Goal: Information Seeking & Learning: Find specific fact

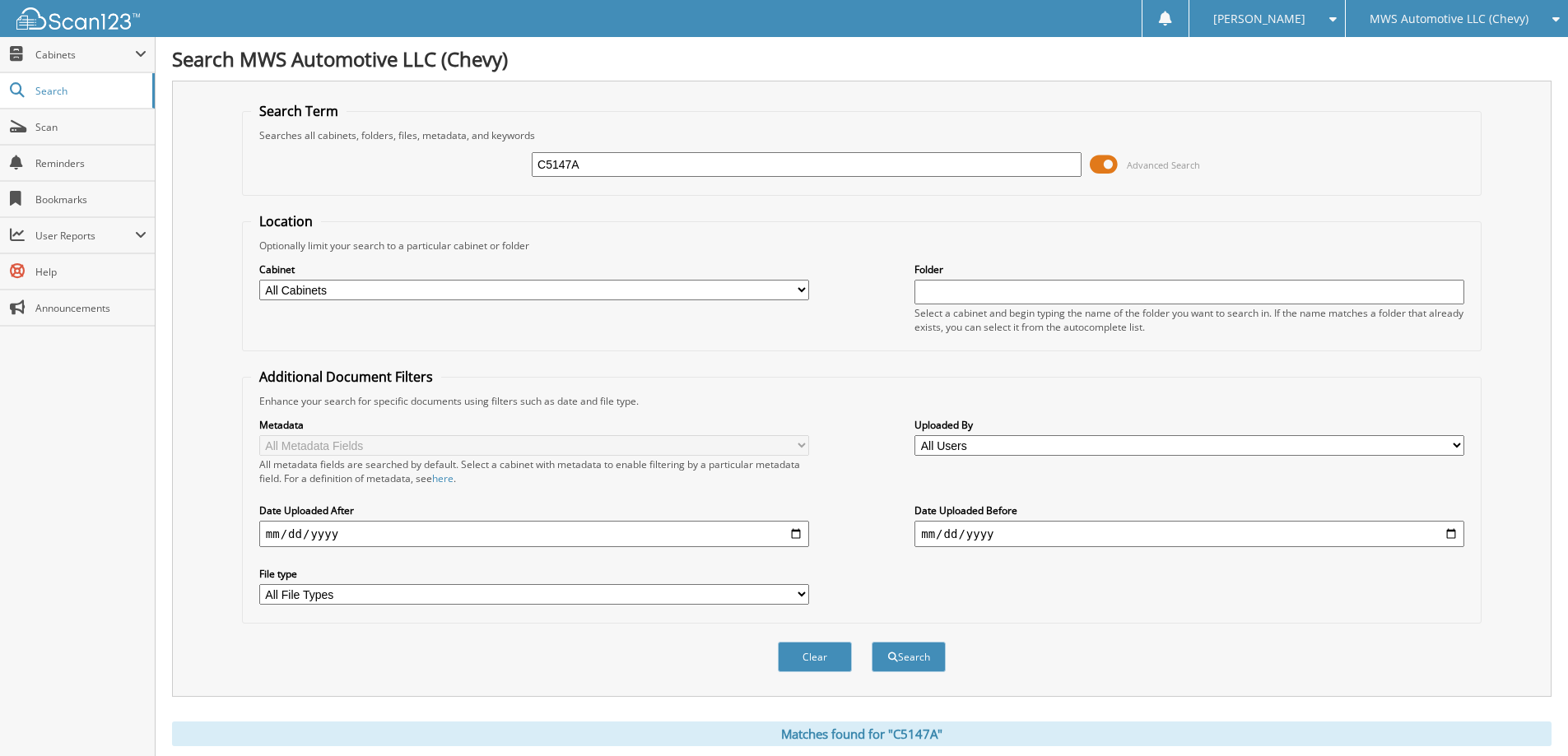
click at [702, 169] on input "C5147A" at bounding box center [806, 164] width 549 height 25
type input "C5137A"
click at [872, 642] on button "Search" at bounding box center [908, 657] width 74 height 30
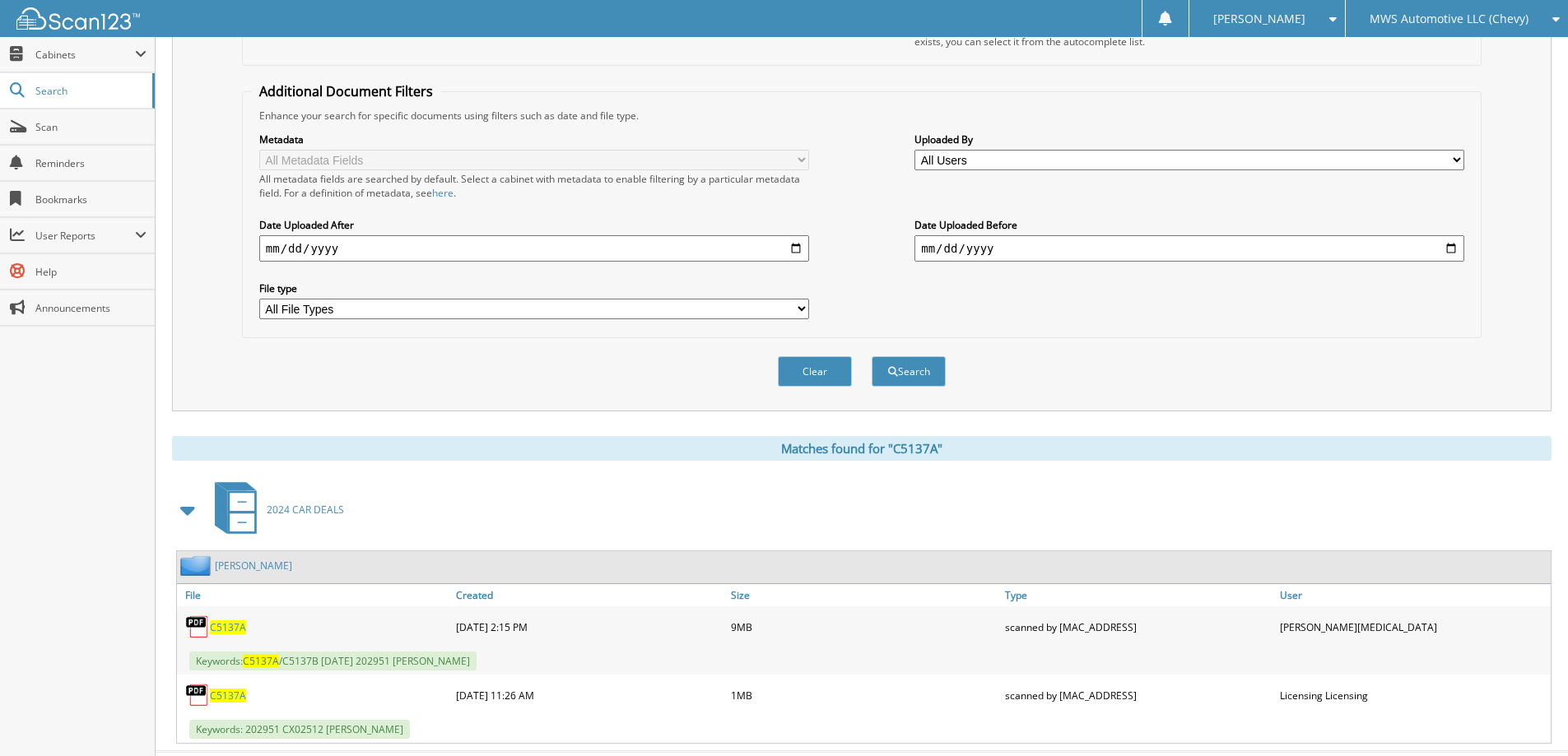
scroll to position [323, 0]
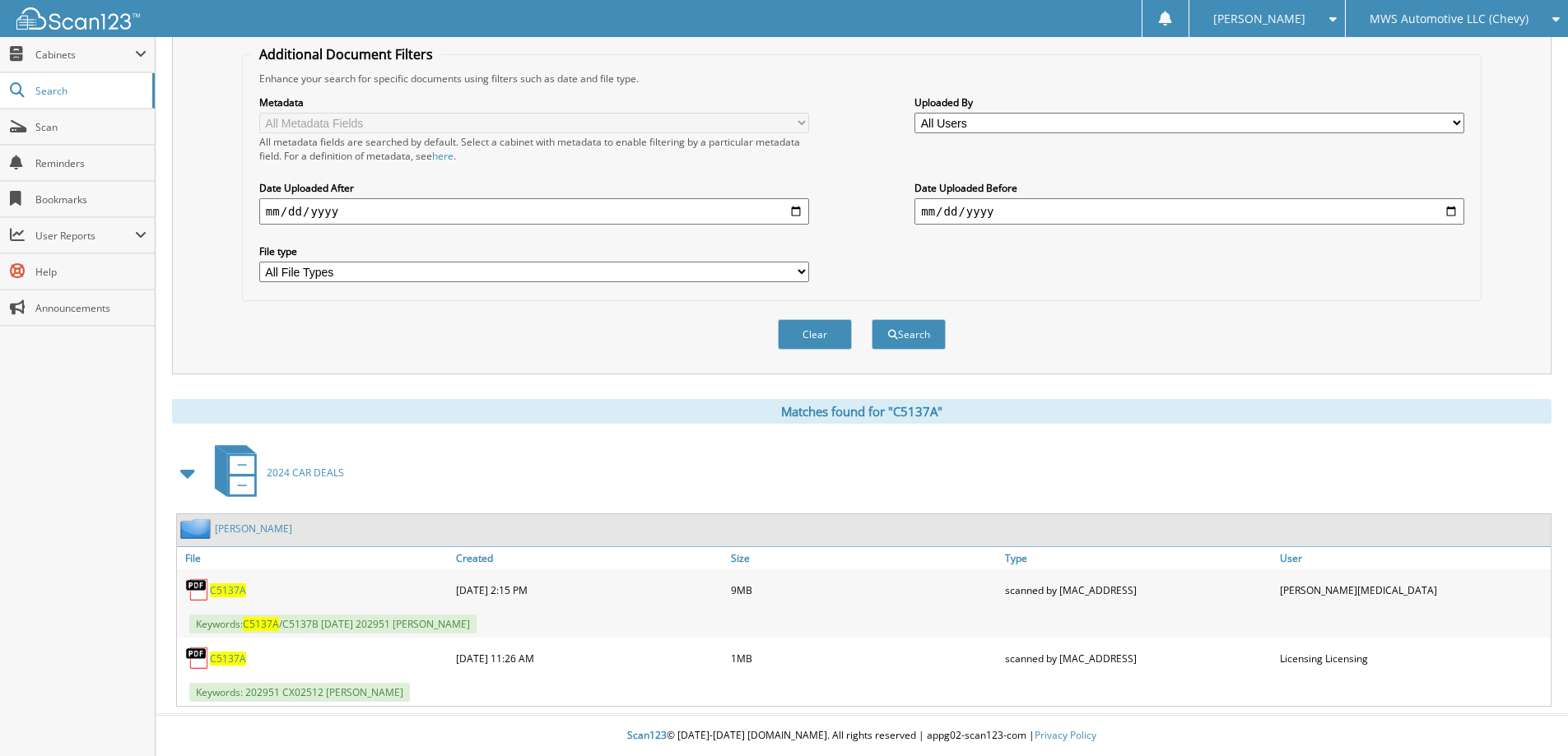
click at [237, 588] on span "C5137A" at bounding box center [228, 590] width 36 height 14
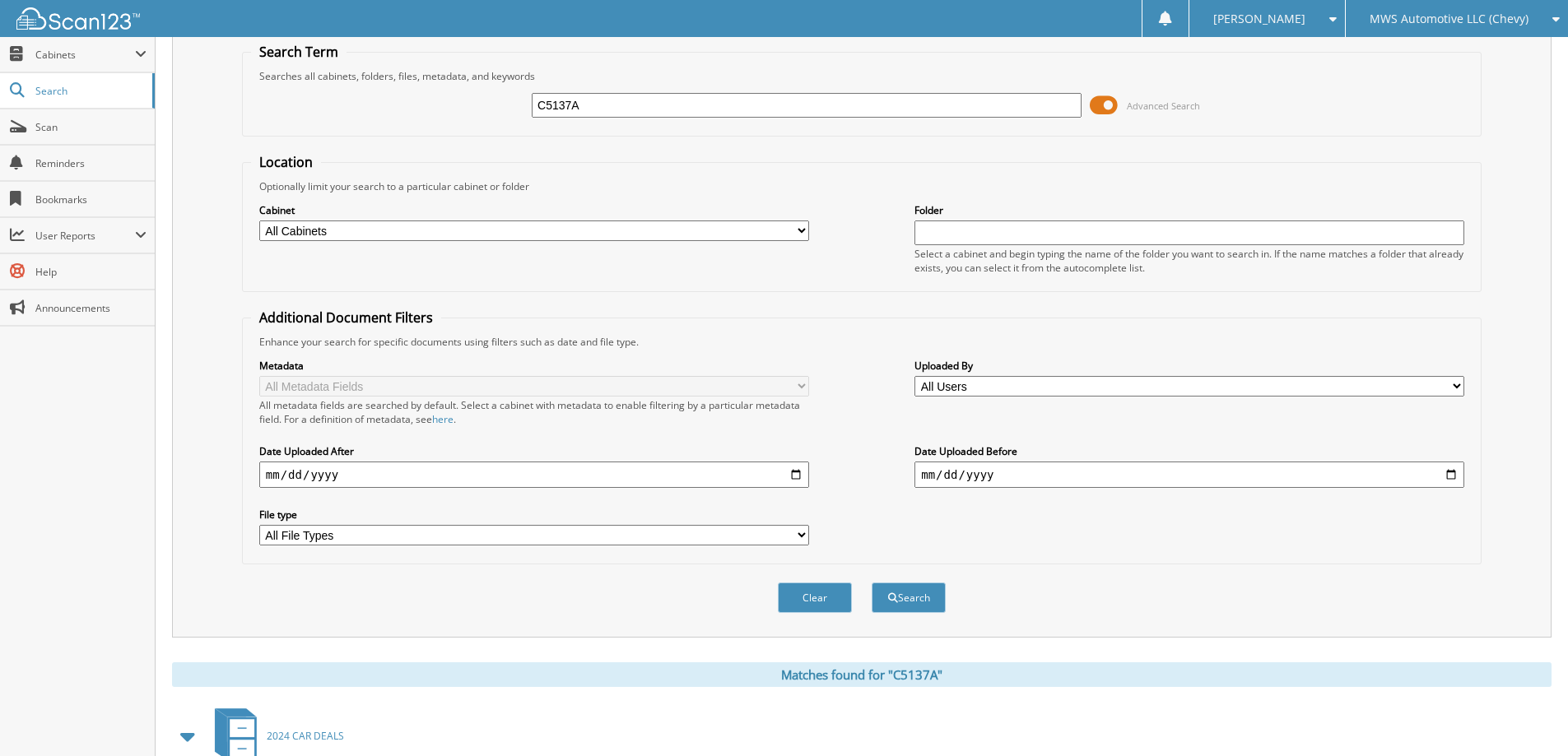
scroll to position [0, 0]
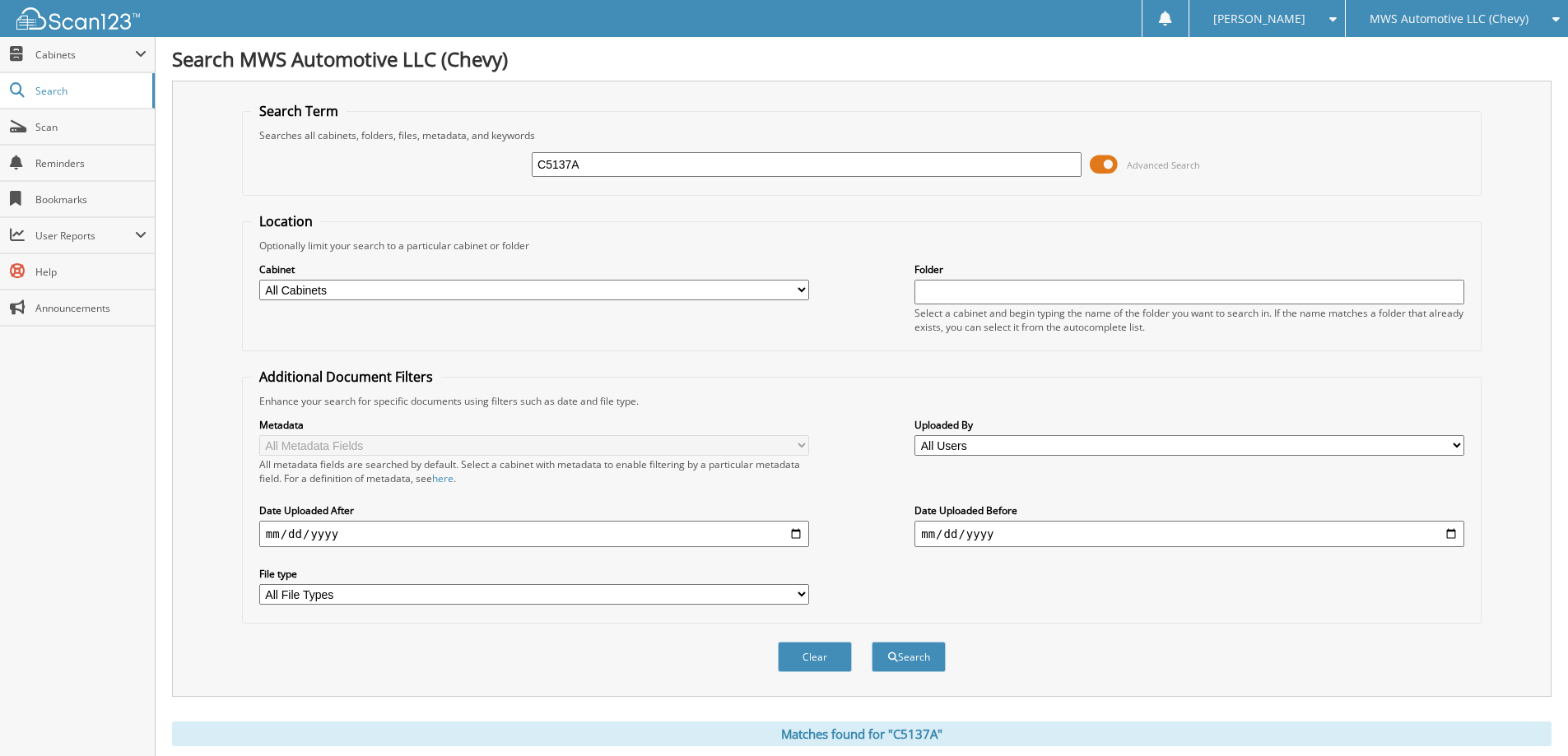
click at [817, 168] on input "C5137A" at bounding box center [806, 164] width 549 height 25
type input "C5130A"
click at [872, 642] on button "Search" at bounding box center [908, 657] width 74 height 30
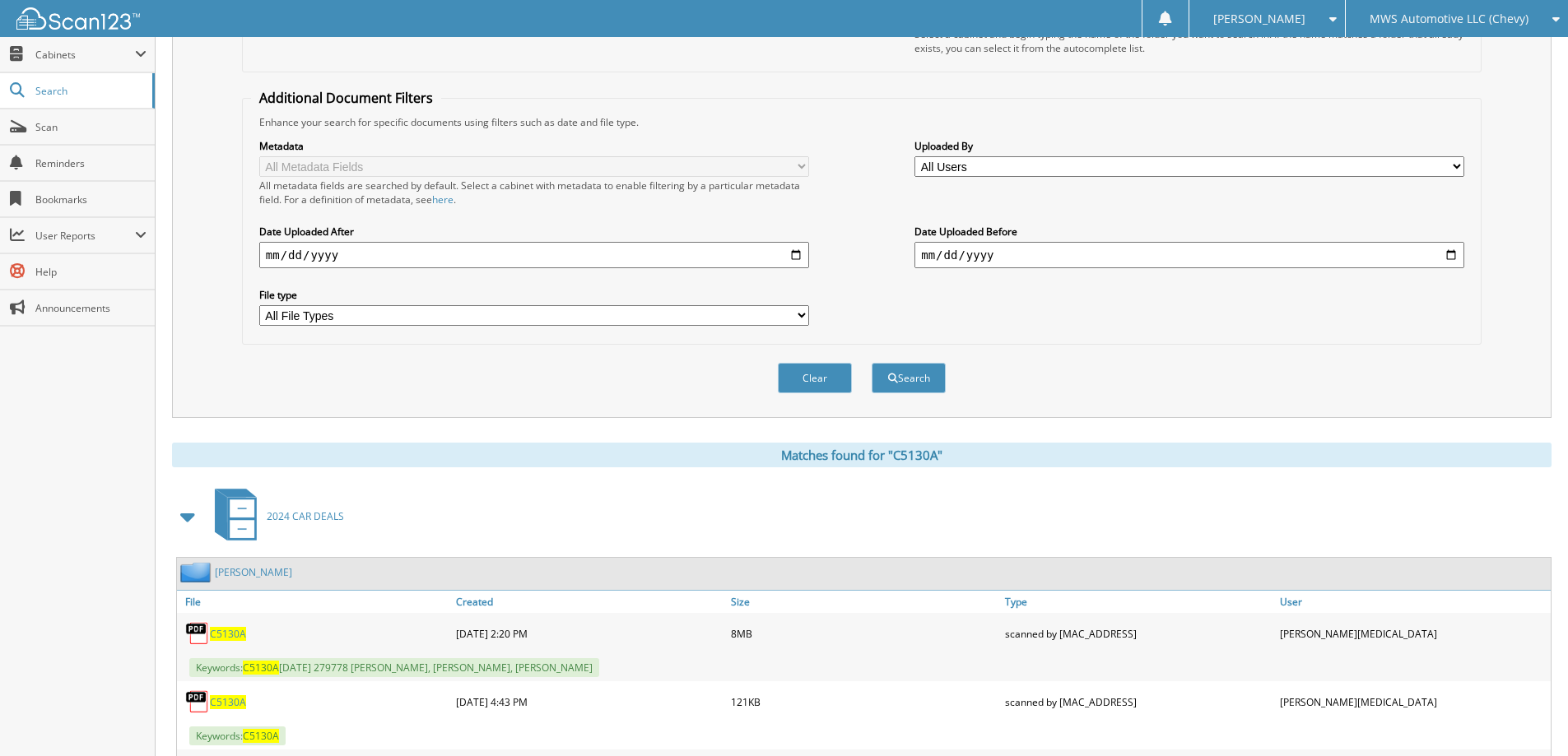
scroll to position [392, 0]
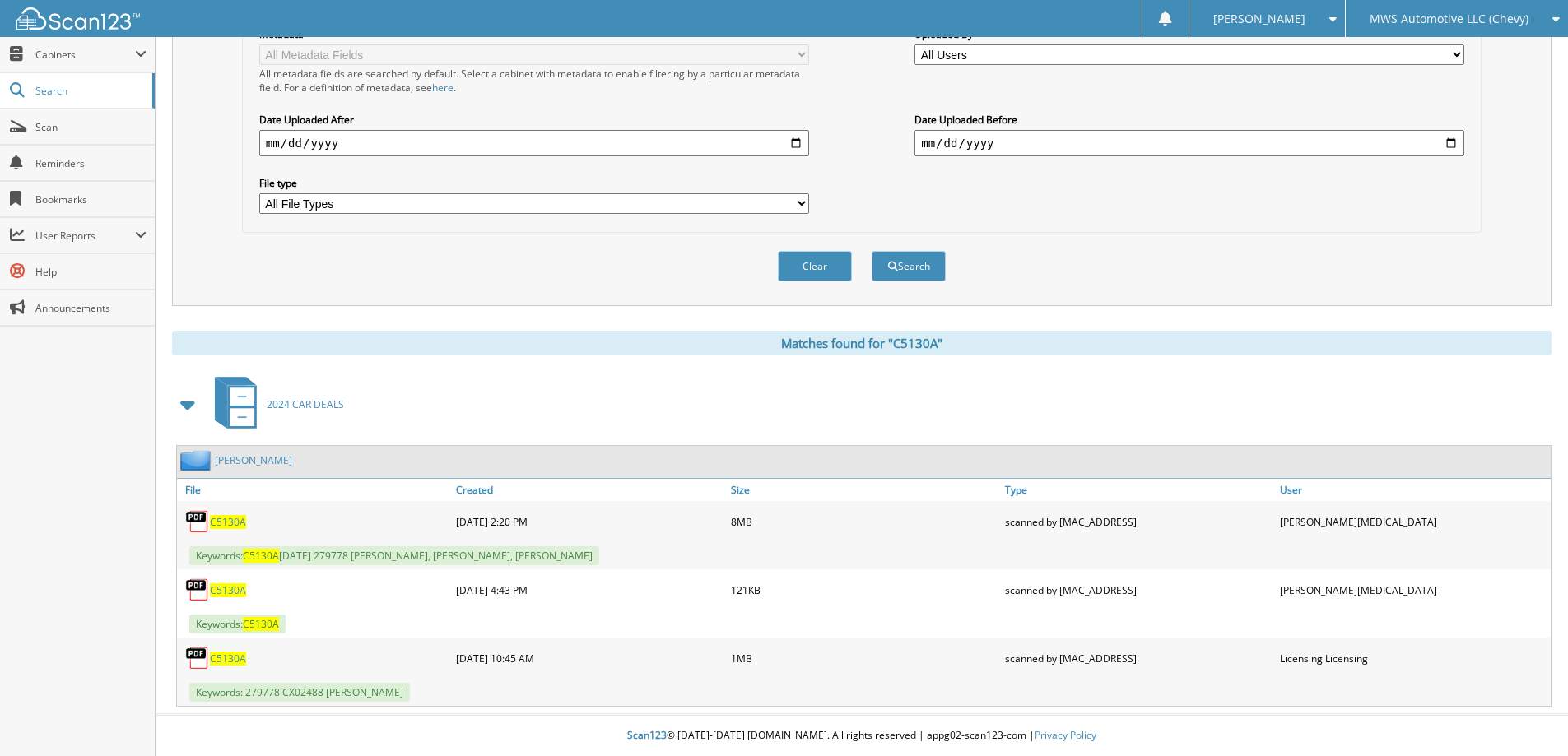
click at [234, 525] on span "C5130A" at bounding box center [228, 522] width 36 height 14
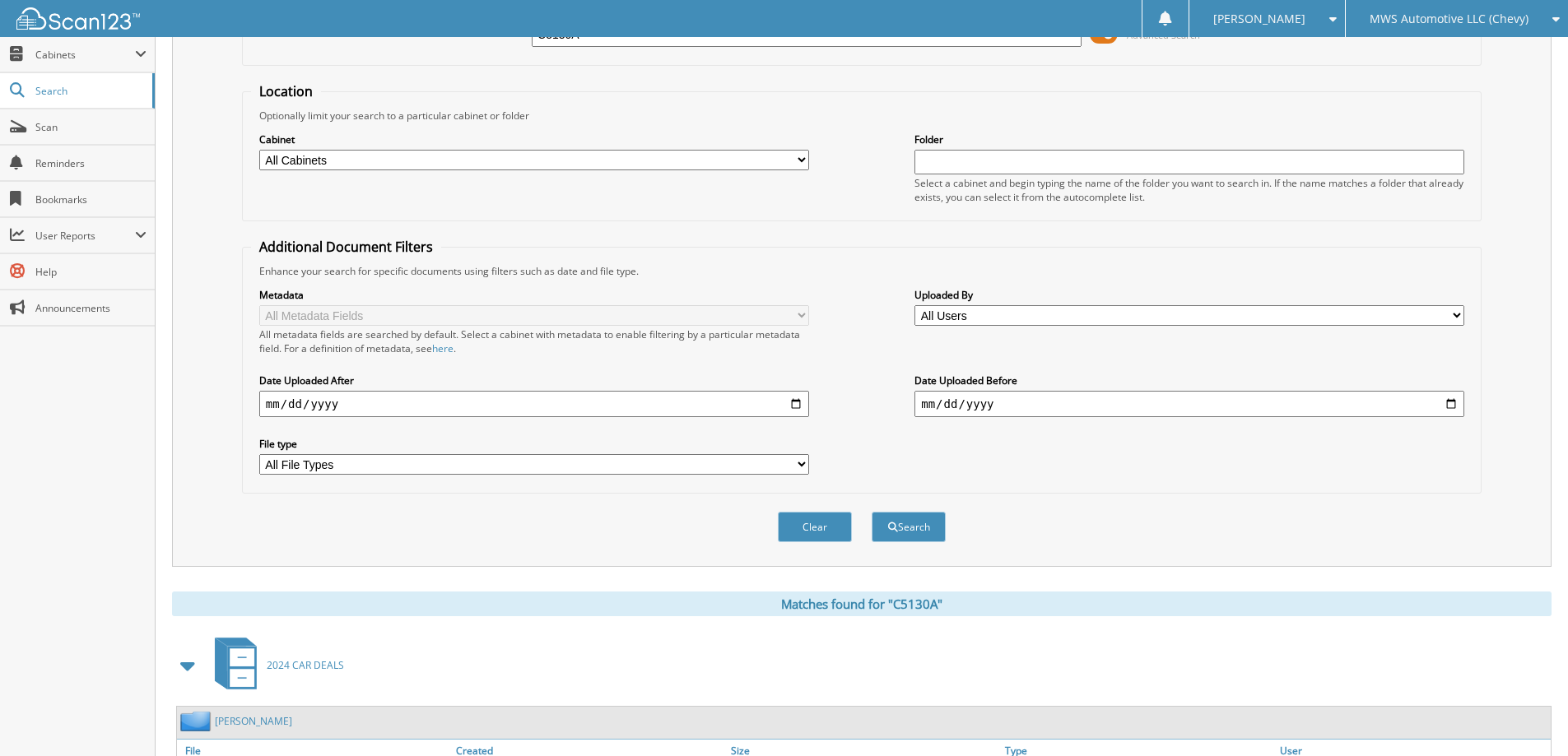
scroll to position [0, 0]
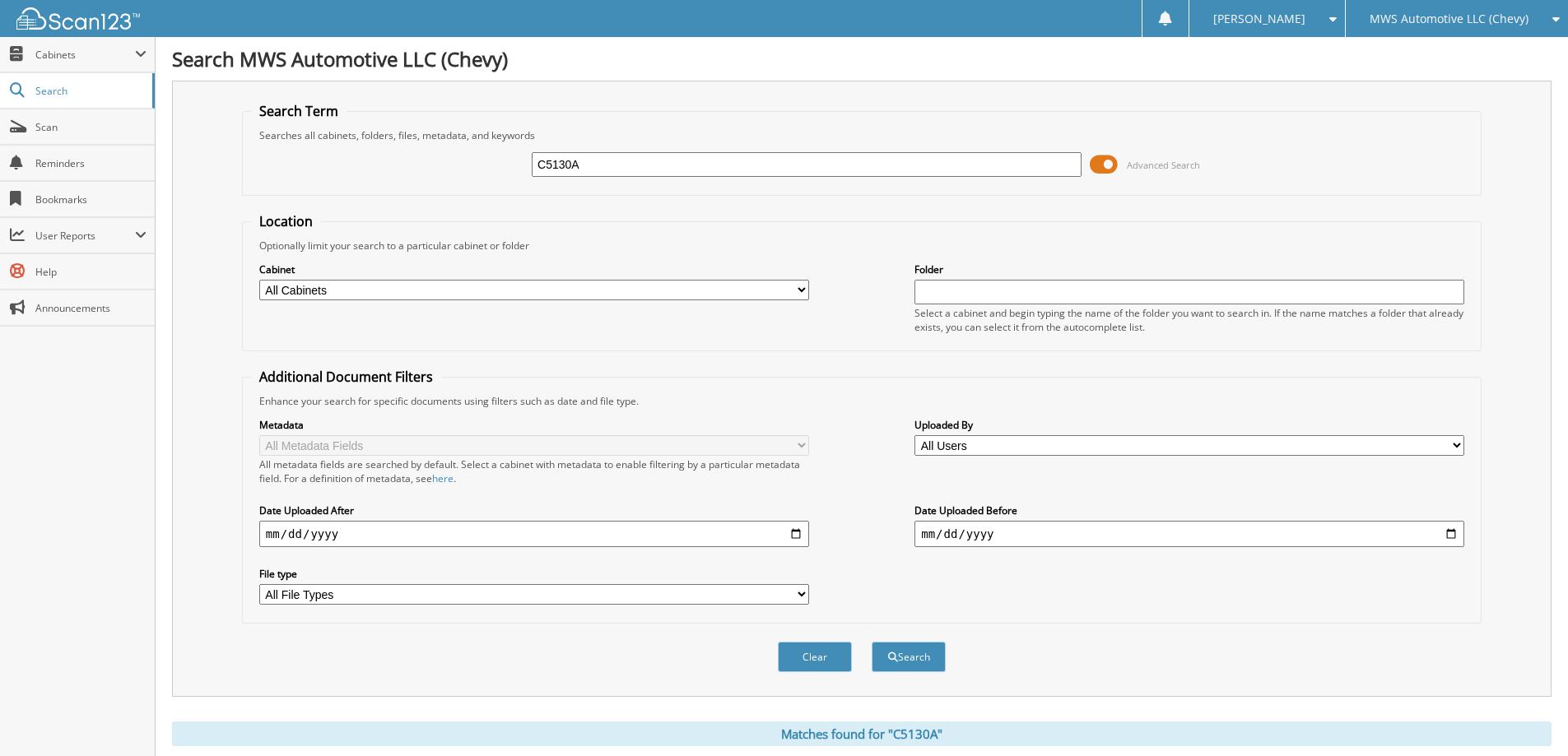
click at [743, 170] on input "C5130A" at bounding box center [806, 164] width 549 height 25
type input "CD129875"
click at [872, 642] on button "Search" at bounding box center [908, 657] width 74 height 30
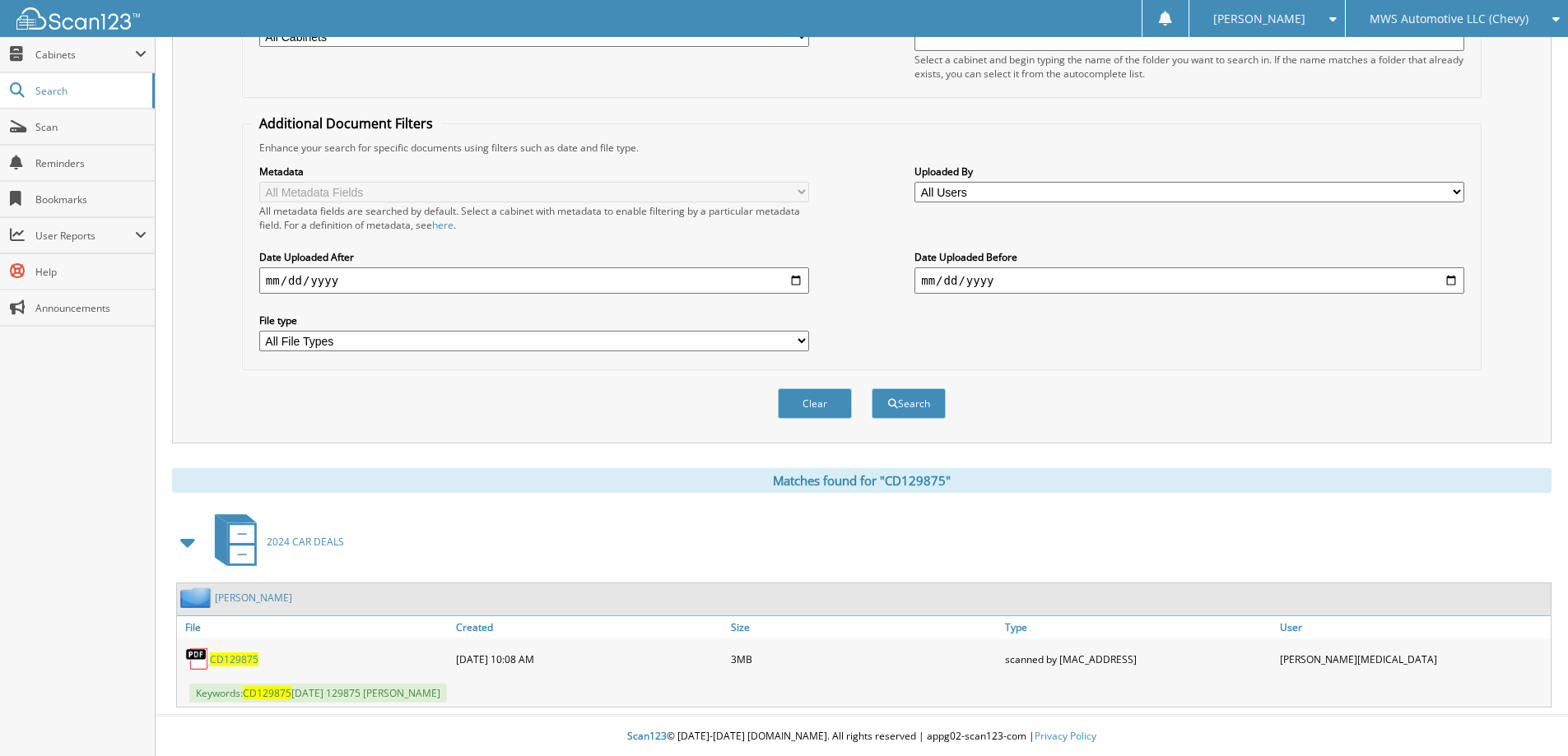
scroll to position [255, 0]
click at [234, 656] on span "CD129875" at bounding box center [233, 658] width 48 height 14
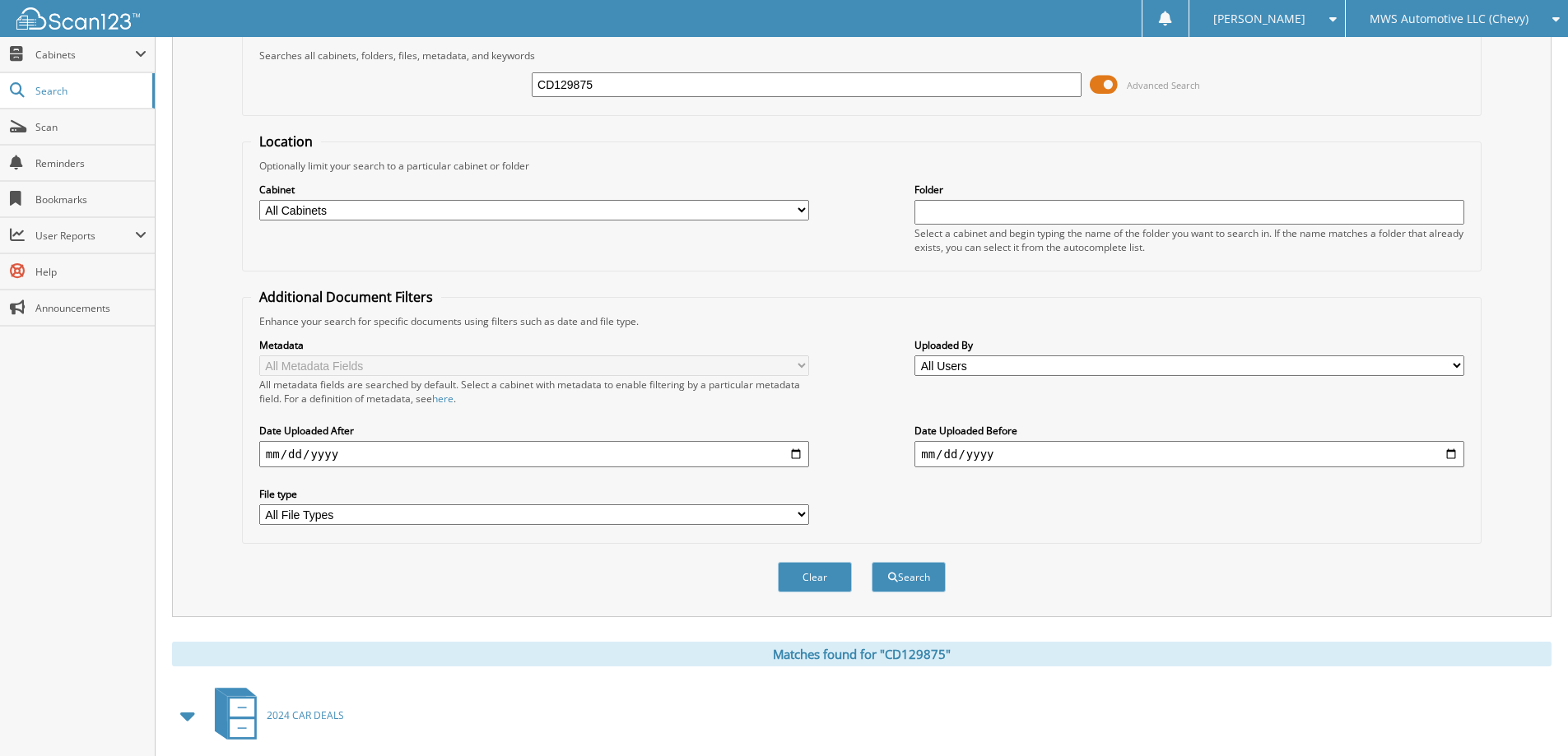
scroll to position [0, 0]
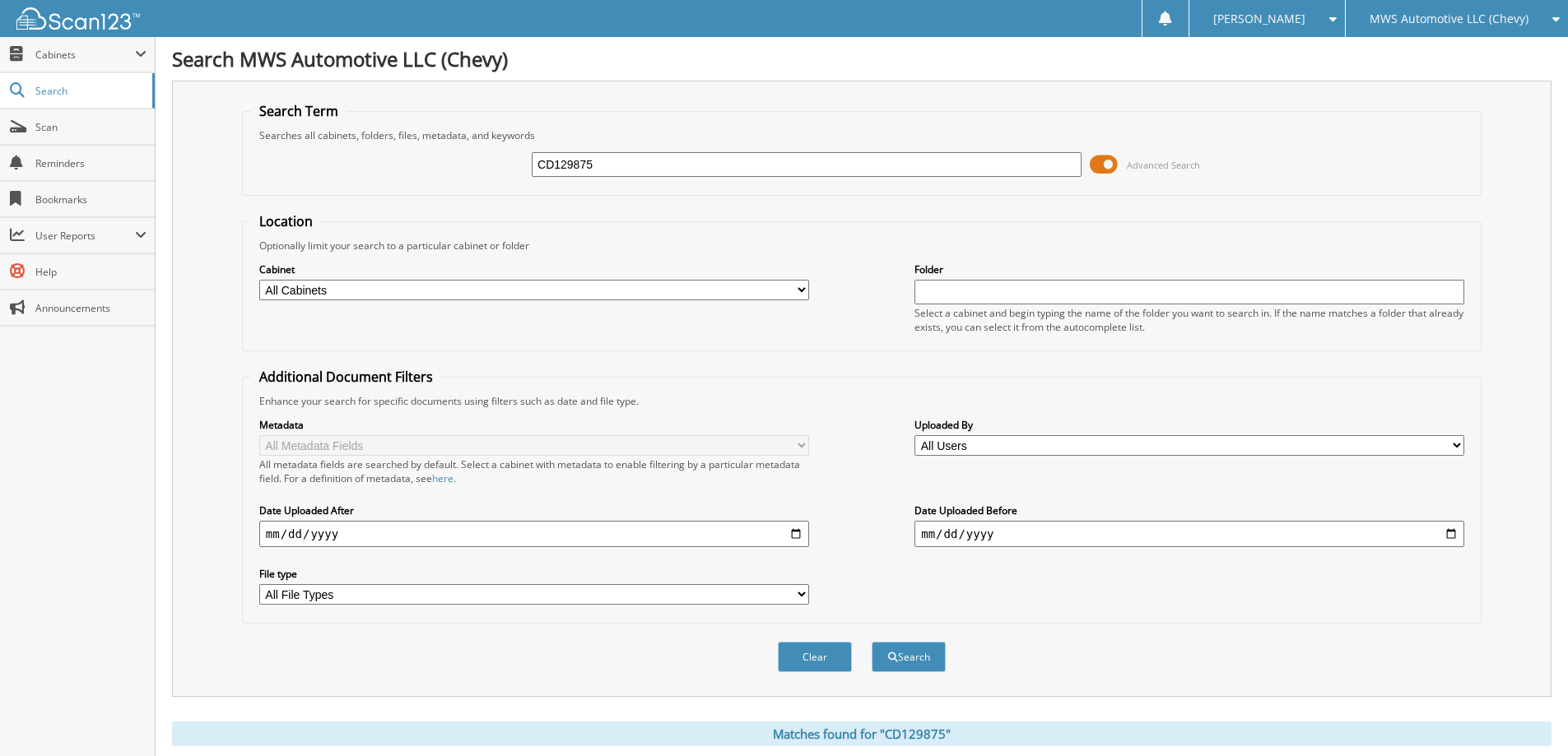
click at [857, 172] on input "CD129875" at bounding box center [806, 164] width 549 height 25
click at [856, 172] on input "CD129875" at bounding box center [806, 164] width 549 height 25
type input "C5254A"
click at [872, 642] on button "Search" at bounding box center [908, 657] width 74 height 30
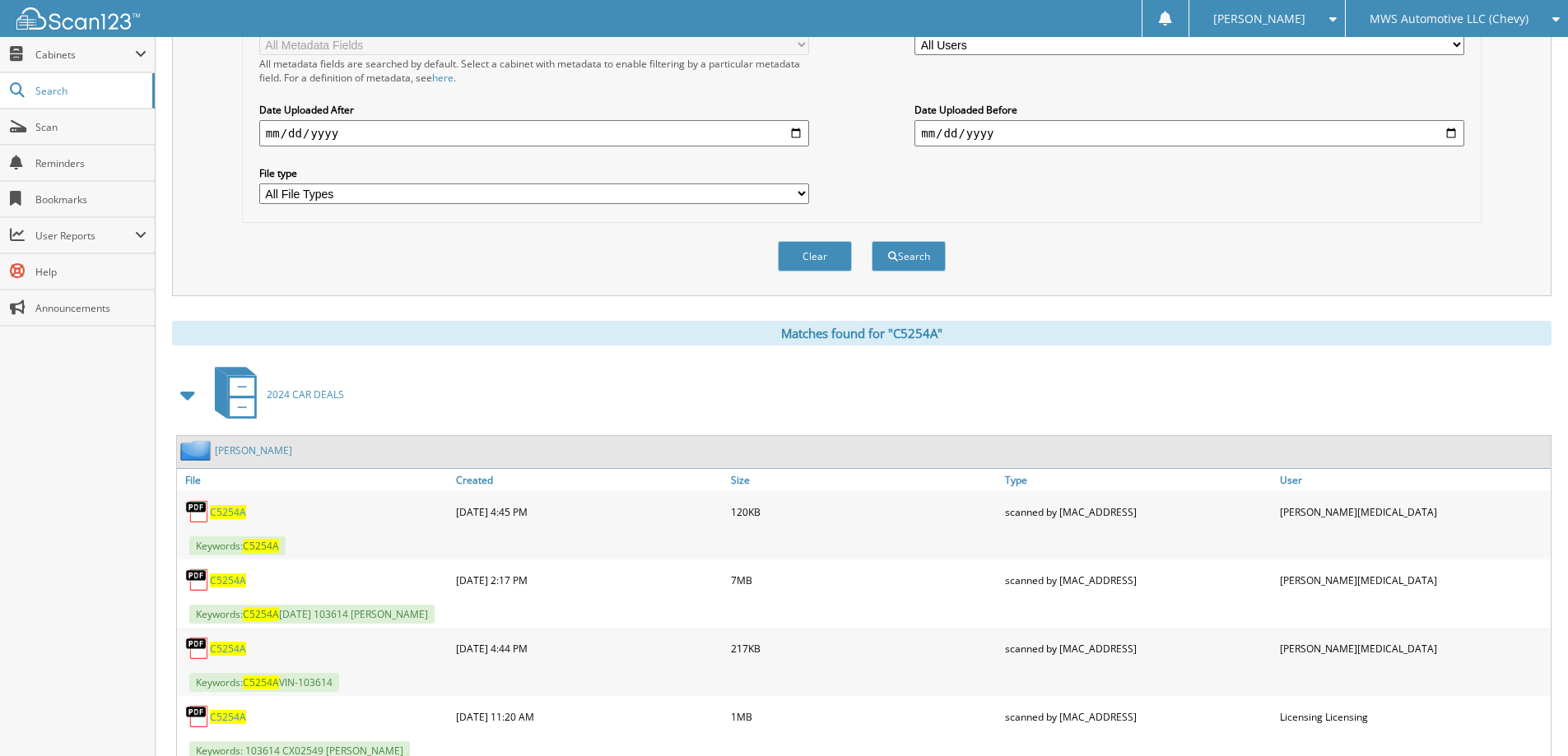
scroll to position [460, 0]
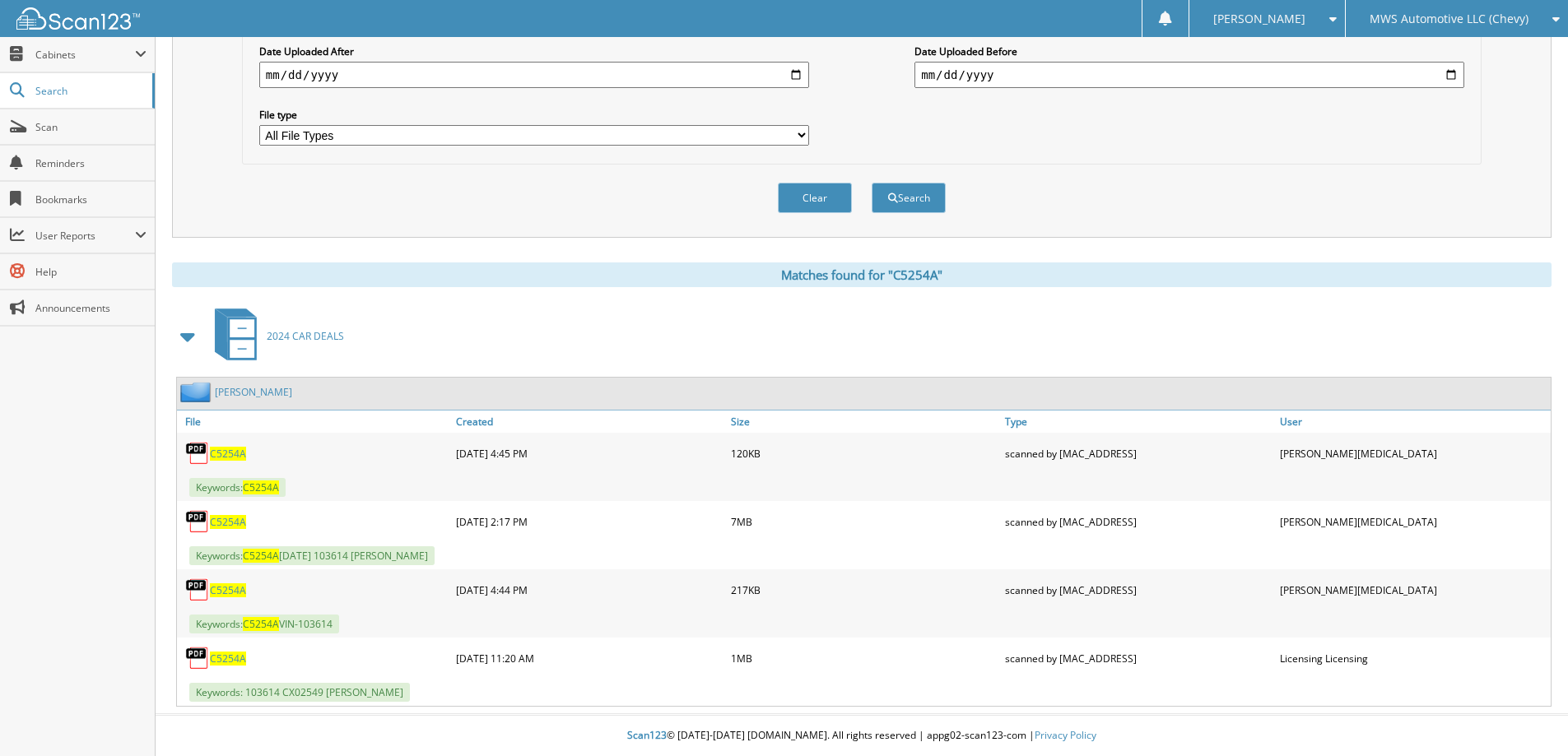
click at [235, 526] on span "C5254A" at bounding box center [228, 522] width 36 height 14
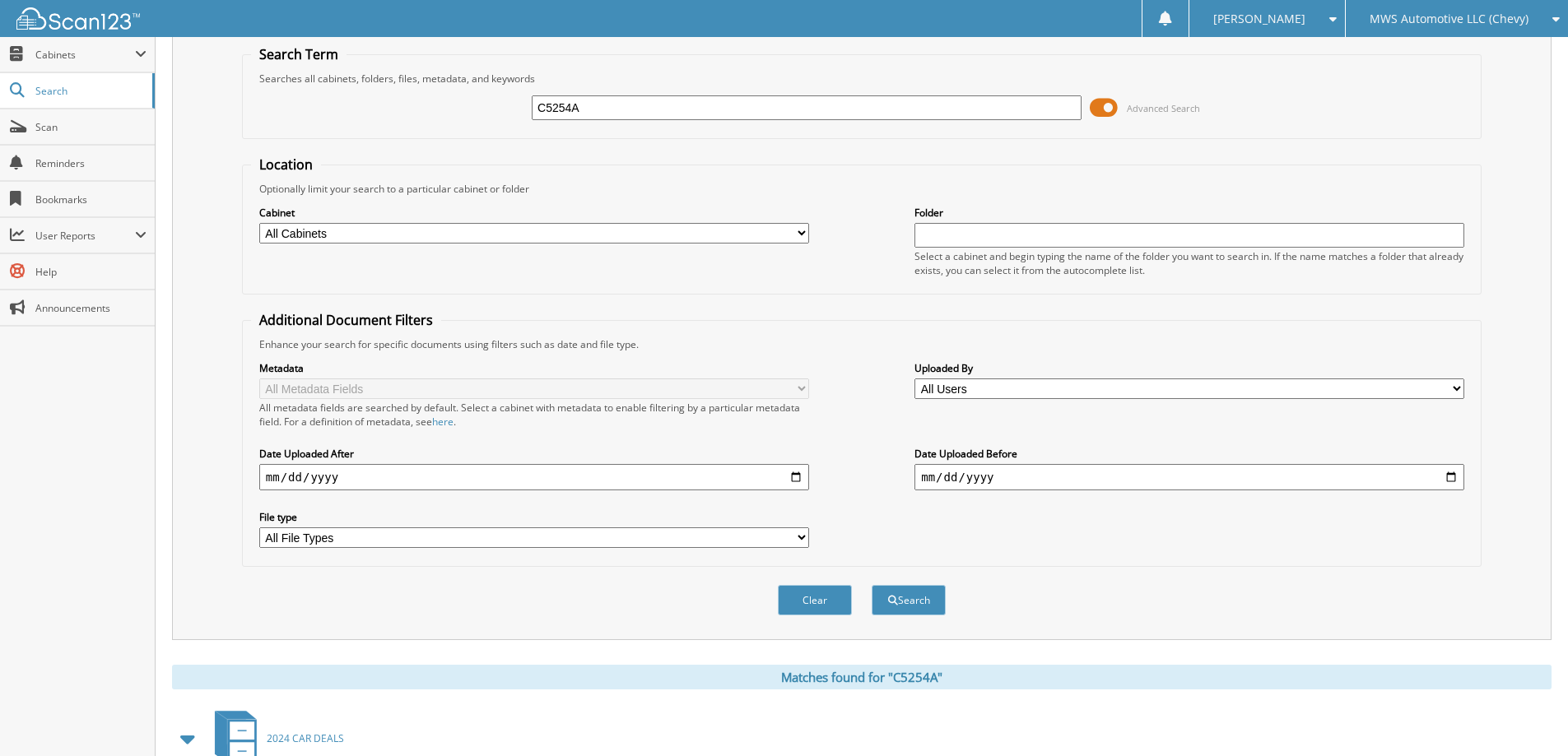
scroll to position [0, 0]
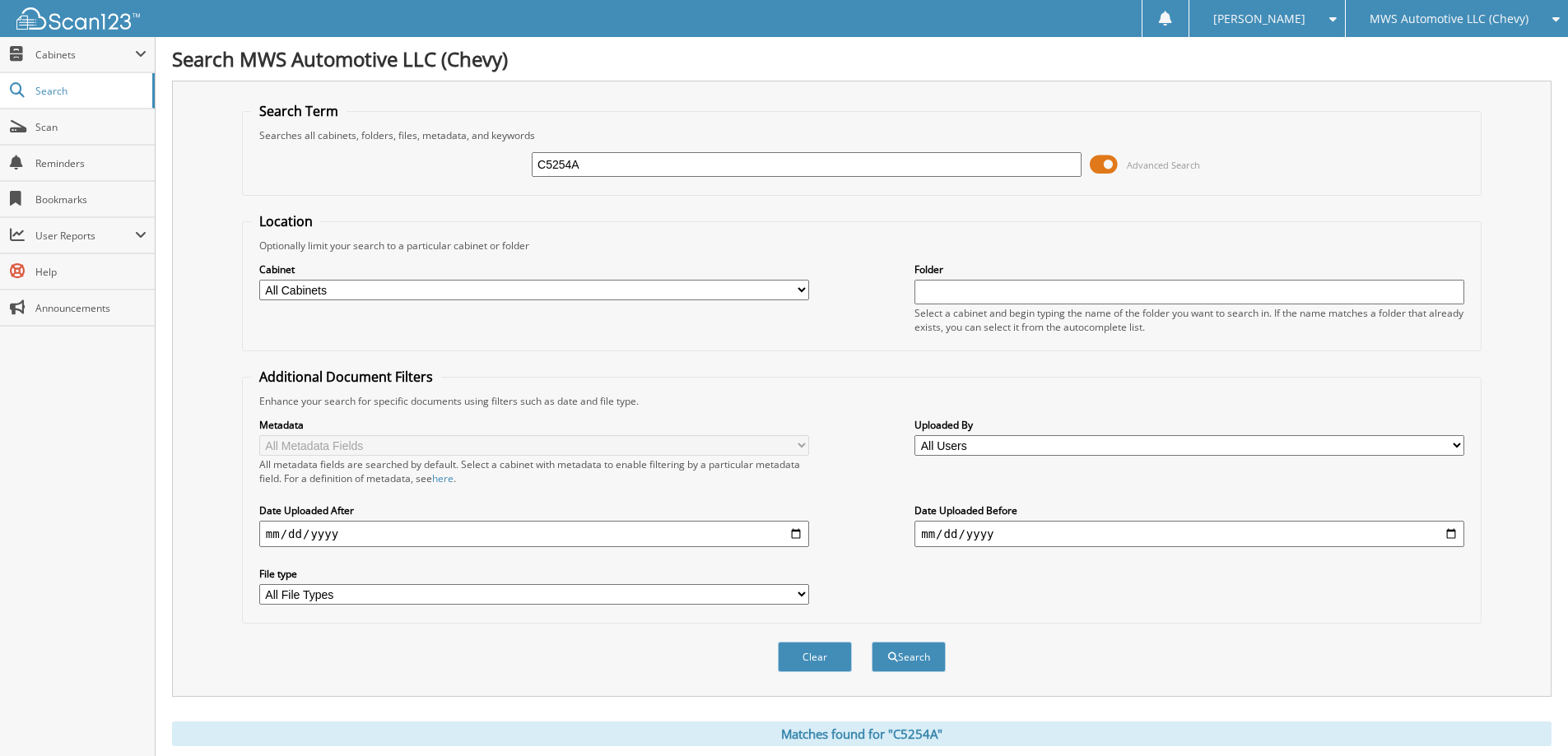
click at [761, 161] on input "C5254A" at bounding box center [806, 164] width 549 height 25
click at [763, 161] on input "C5254A" at bounding box center [806, 164] width 549 height 25
type input "C5041C"
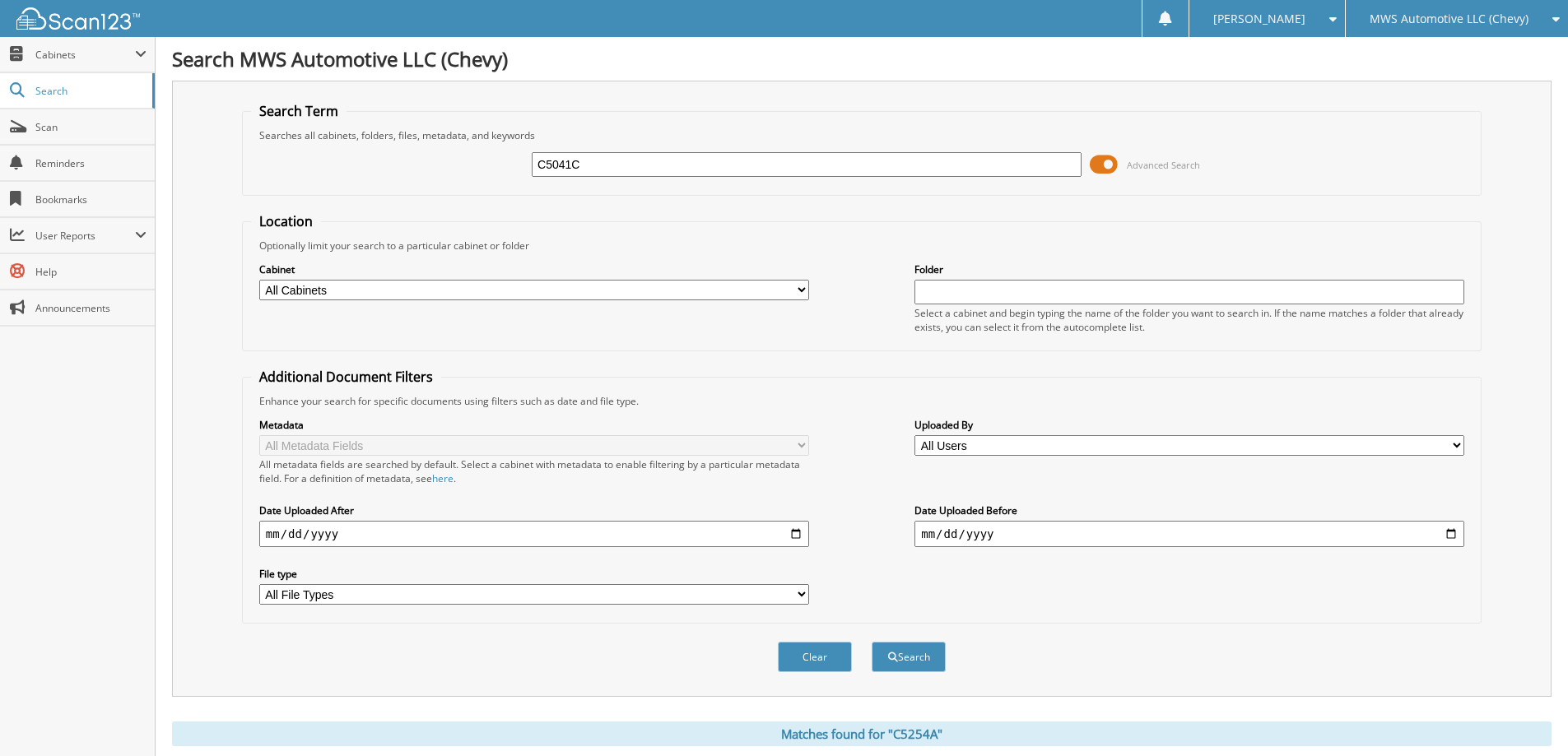
click at [872, 642] on button "Search" at bounding box center [908, 657] width 74 height 30
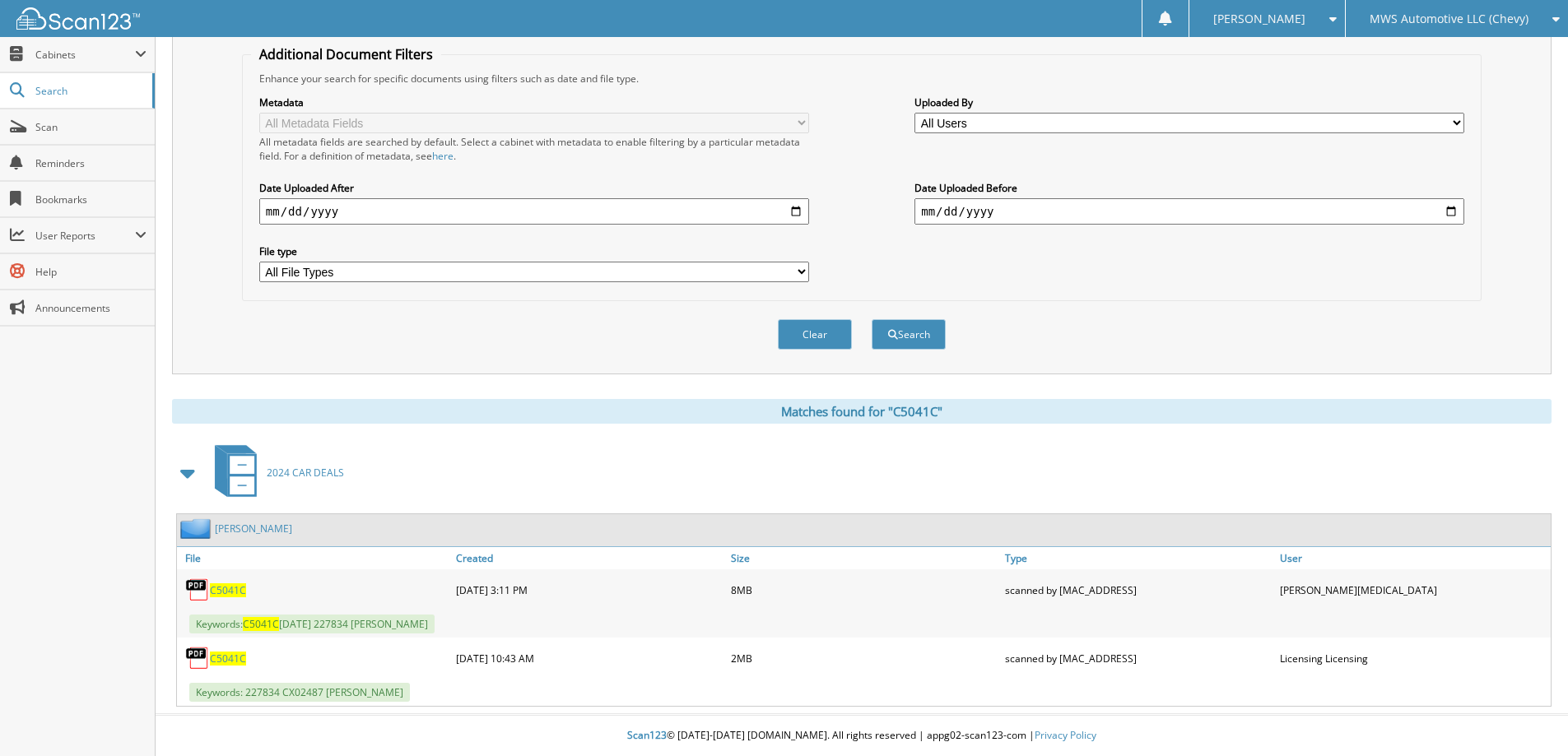
click at [230, 584] on span "C5041C" at bounding box center [228, 590] width 36 height 14
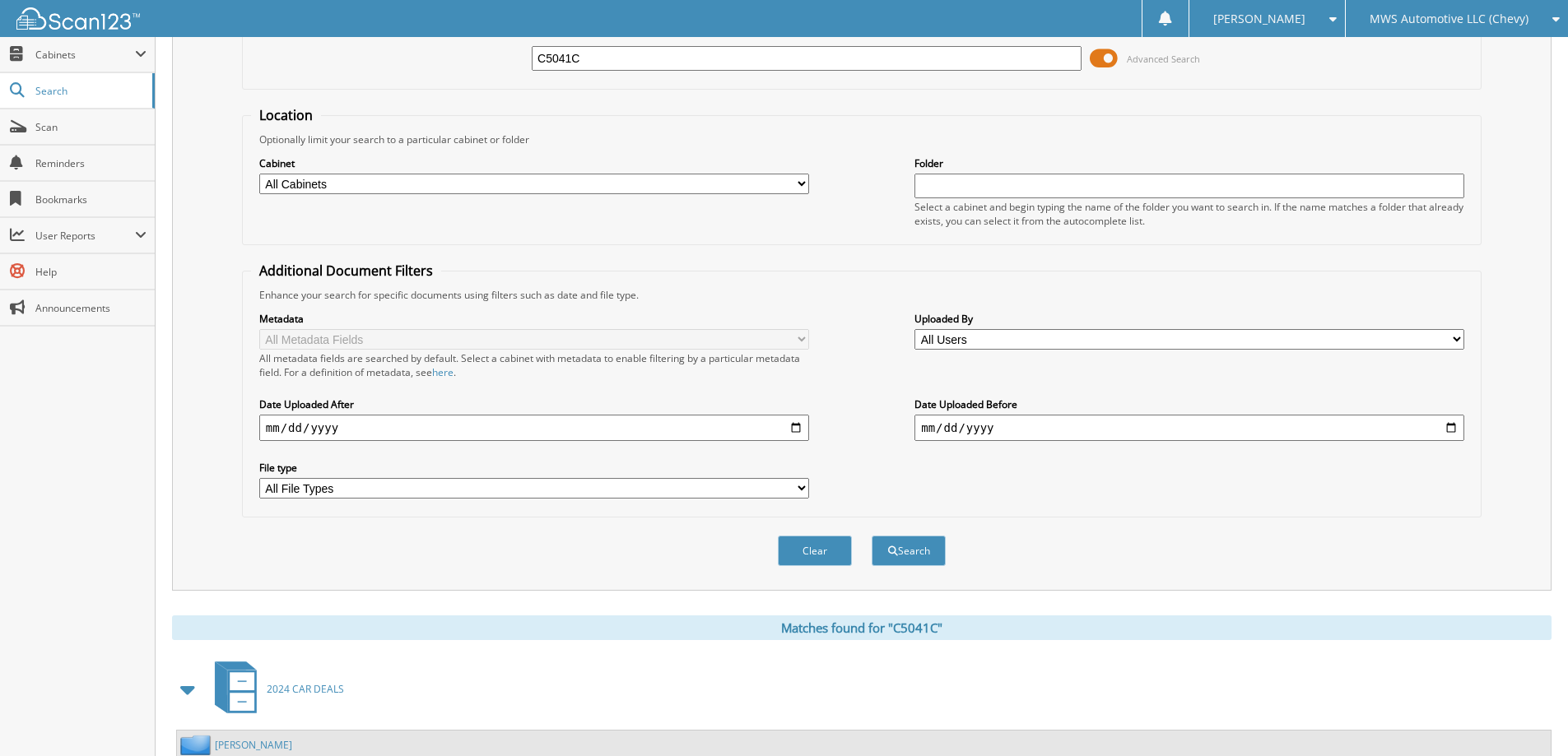
scroll to position [0, 0]
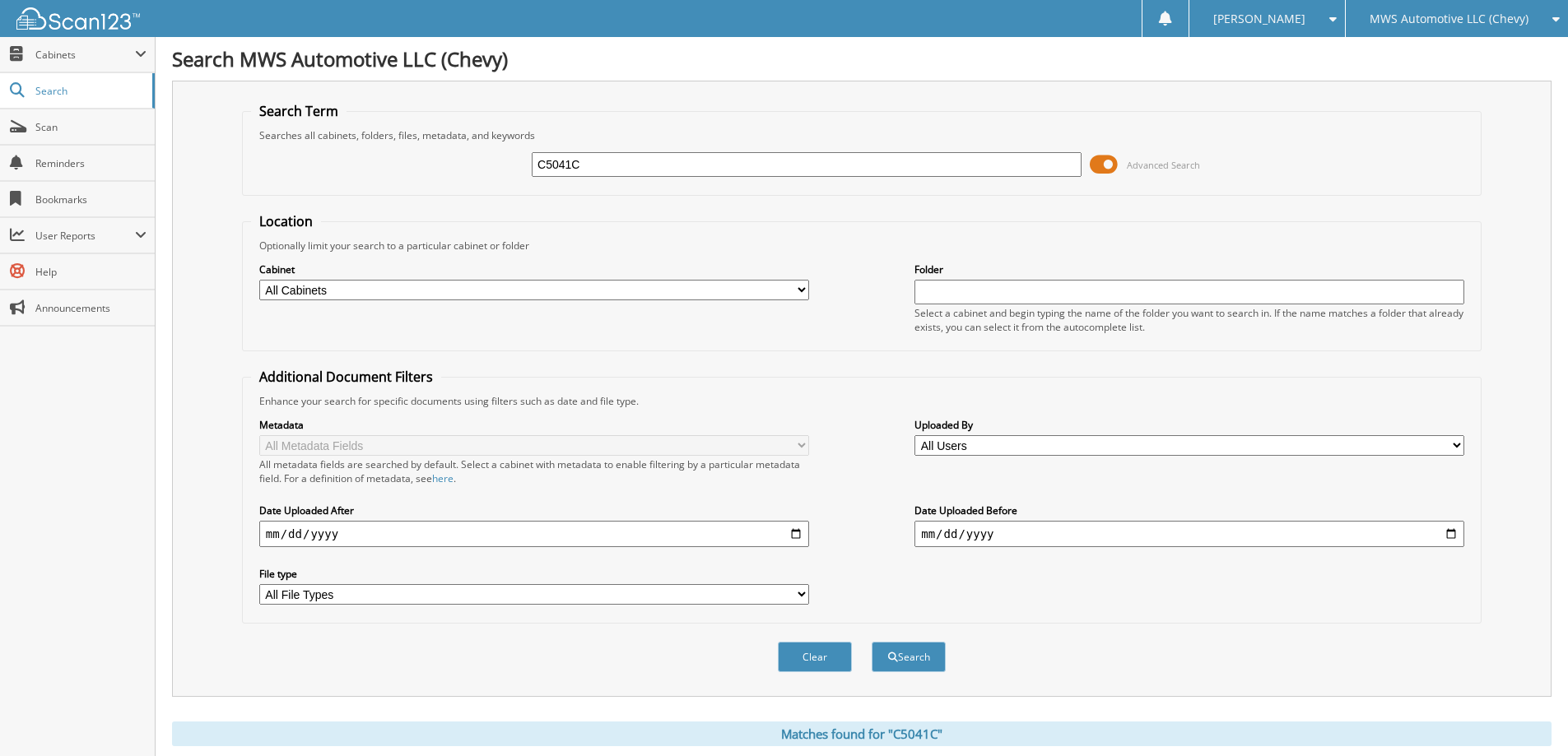
click at [777, 169] on input "C5041C" at bounding box center [806, 164] width 549 height 25
type input "C5331A"
click at [872, 642] on button "Search" at bounding box center [908, 657] width 74 height 30
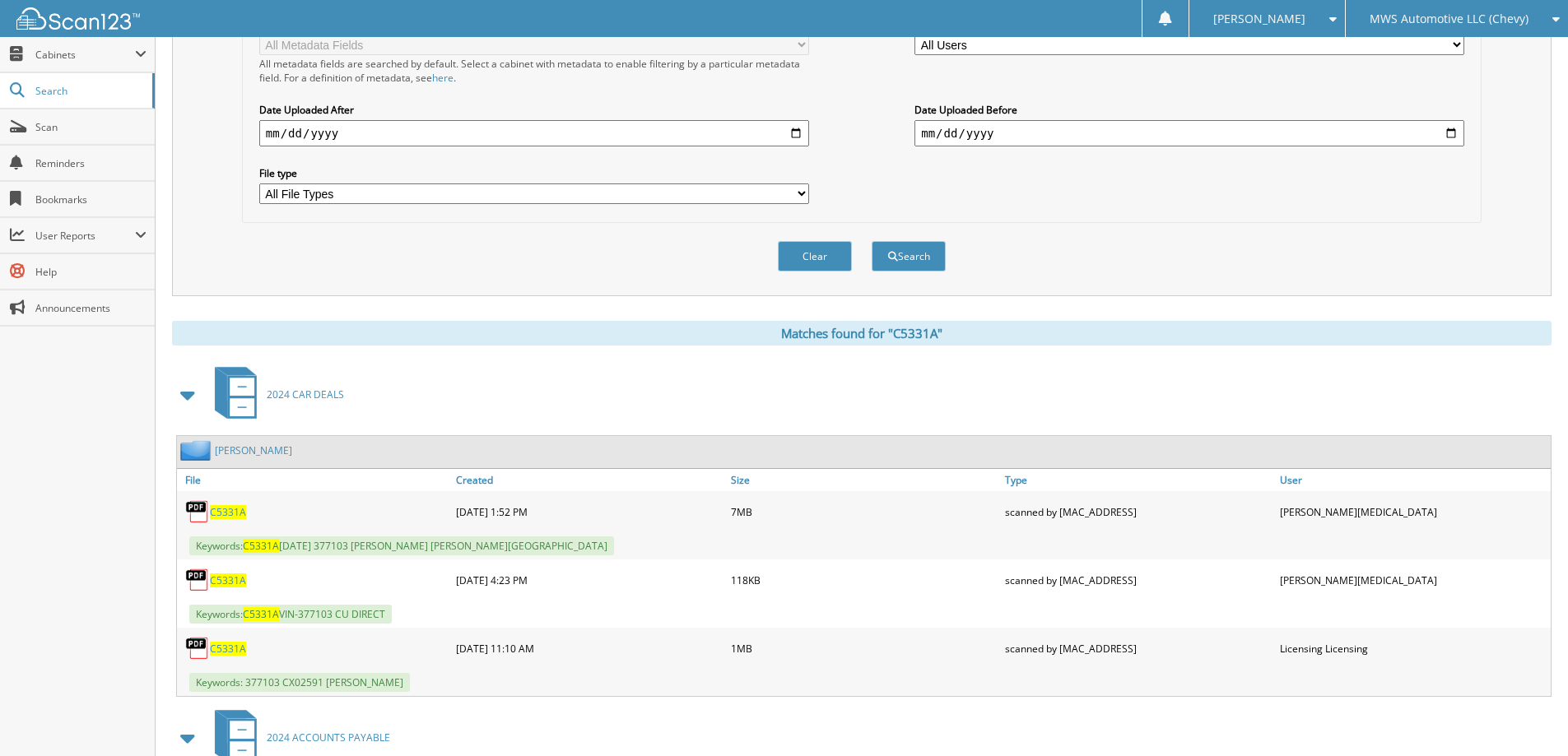
scroll to position [412, 0]
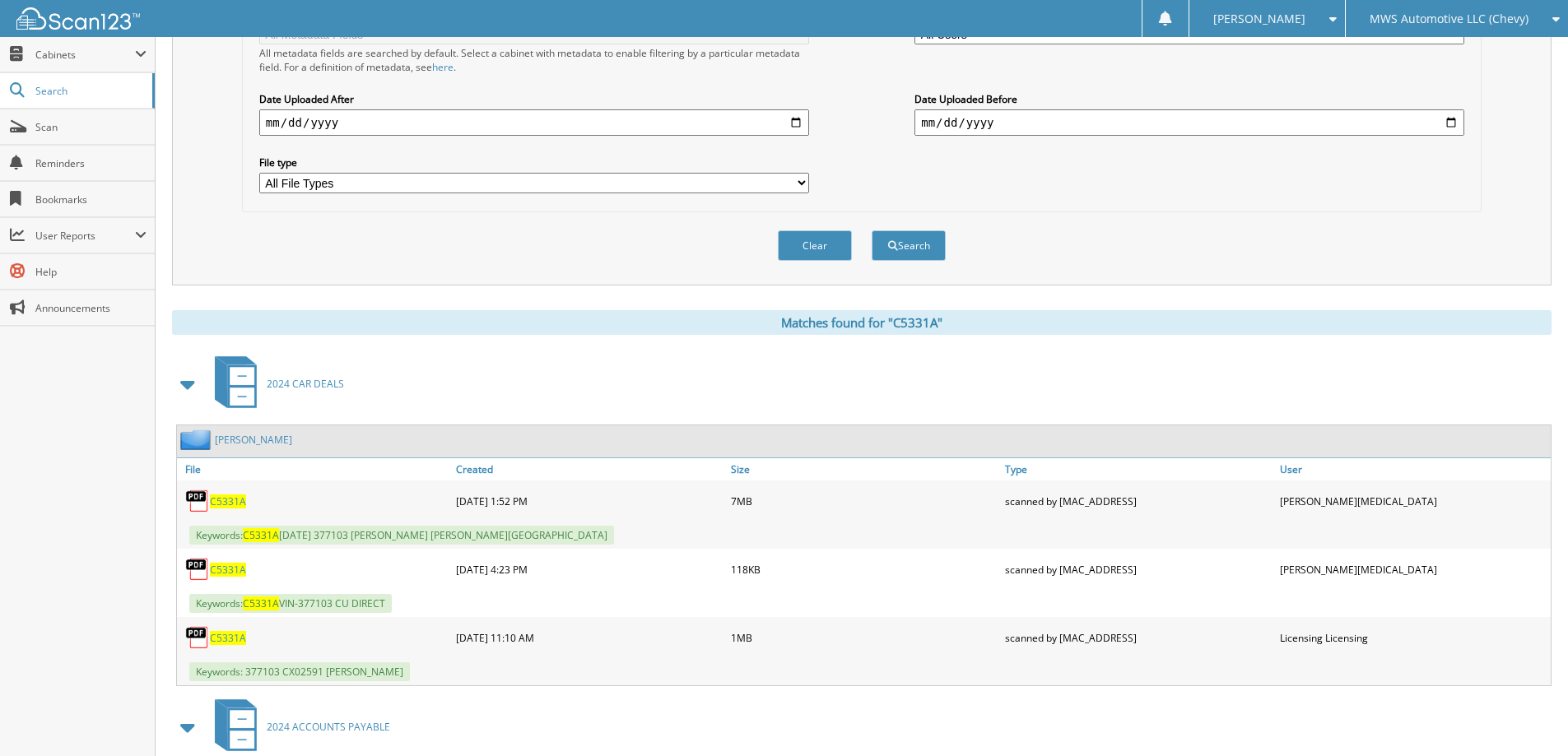
click at [231, 498] on span "C5331A" at bounding box center [228, 501] width 36 height 14
click at [56, 137] on link "Scan" at bounding box center [77, 127] width 155 height 36
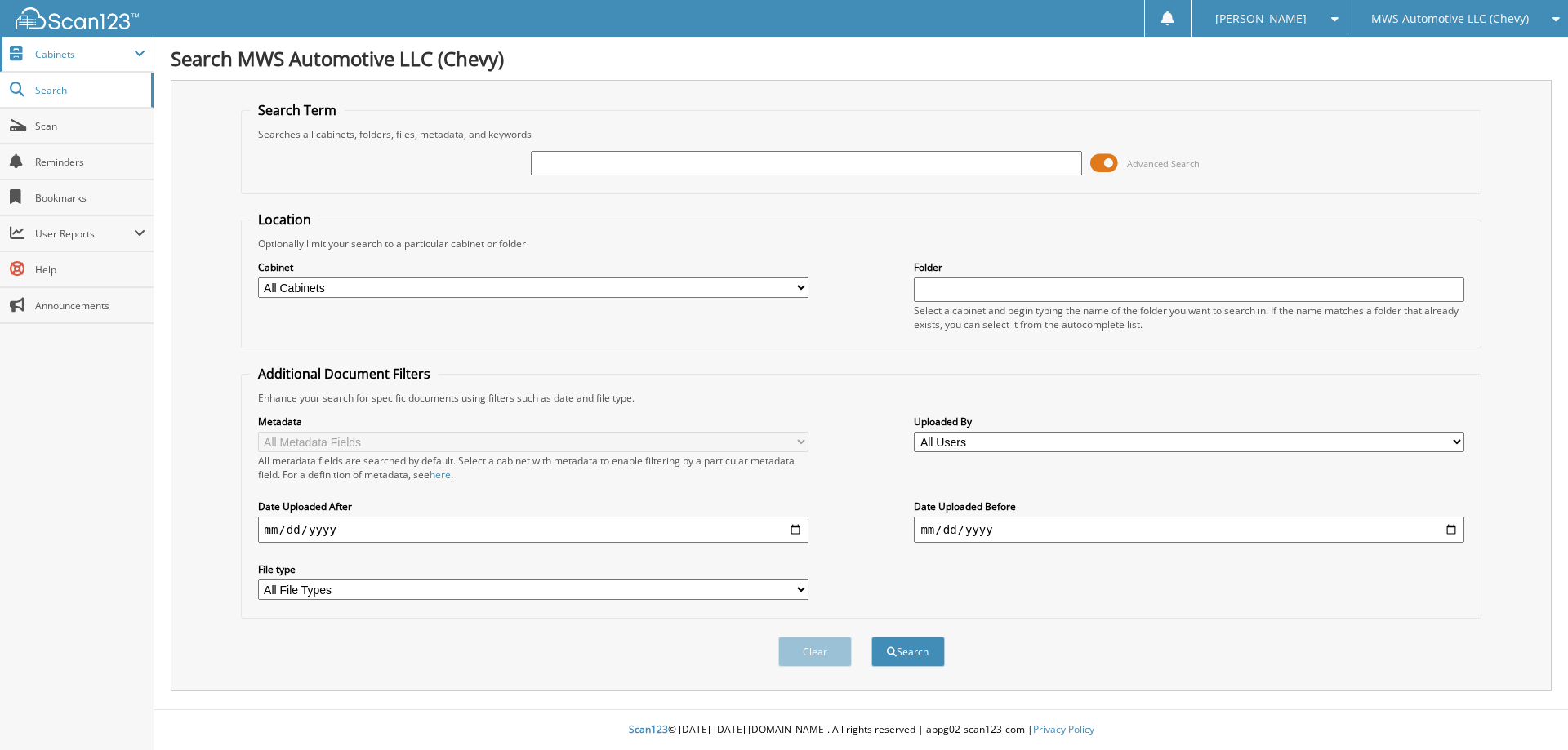
click at [113, 41] on span "Cabinets" at bounding box center [77, 54] width 154 height 35
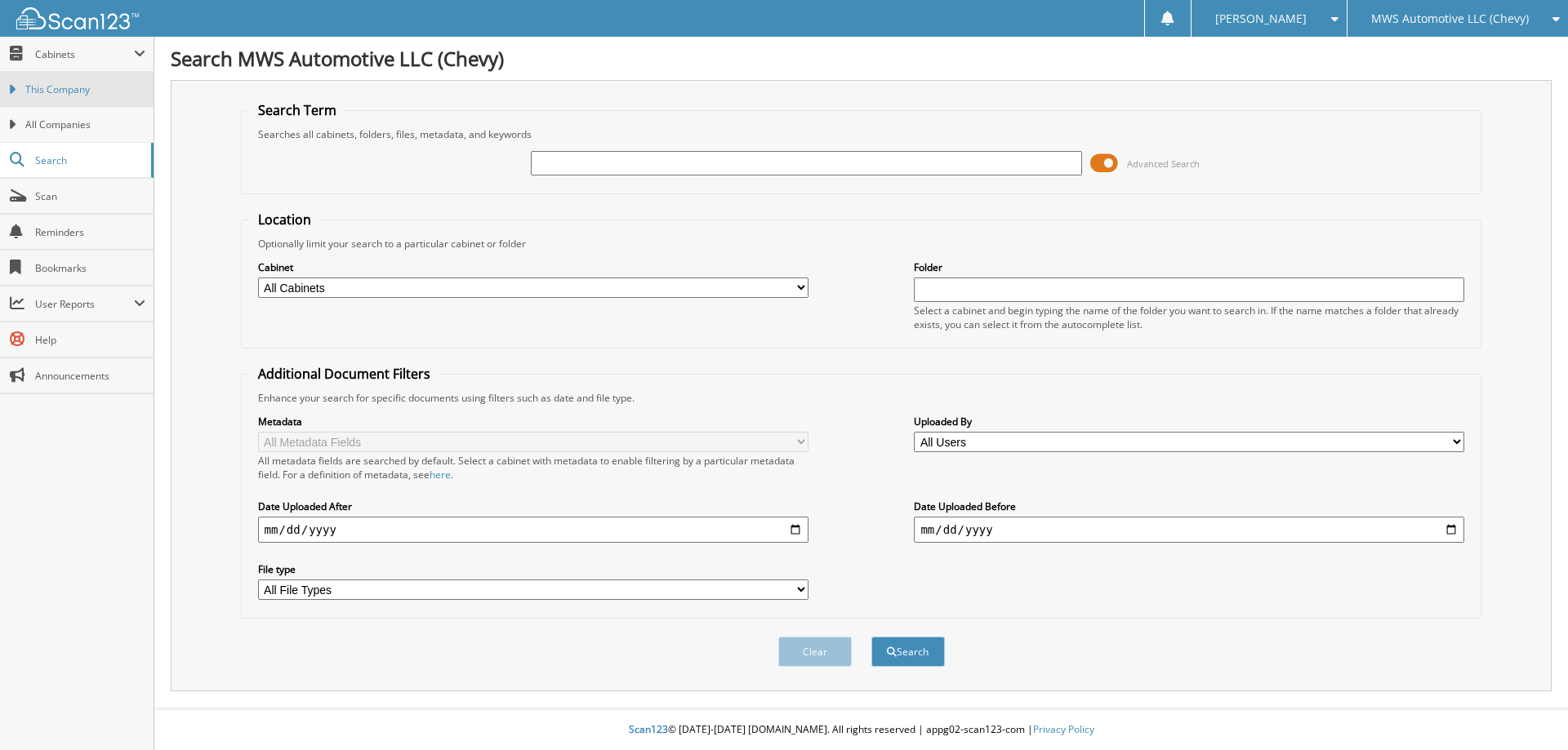
click at [106, 89] on span "This Company" at bounding box center [85, 89] width 120 height 14
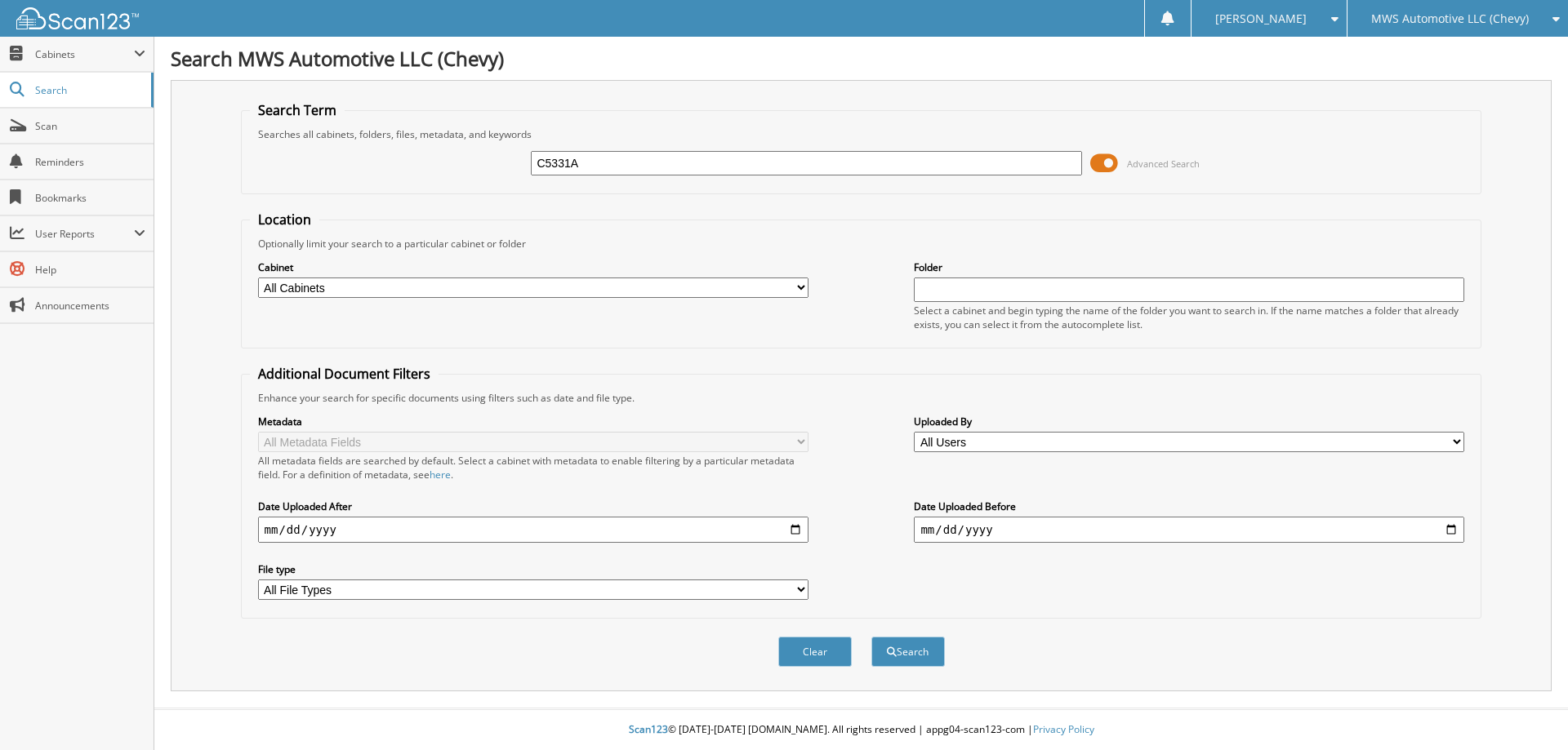
type input "C5331A"
click at [871, 637] on button "Search" at bounding box center [907, 652] width 73 height 30
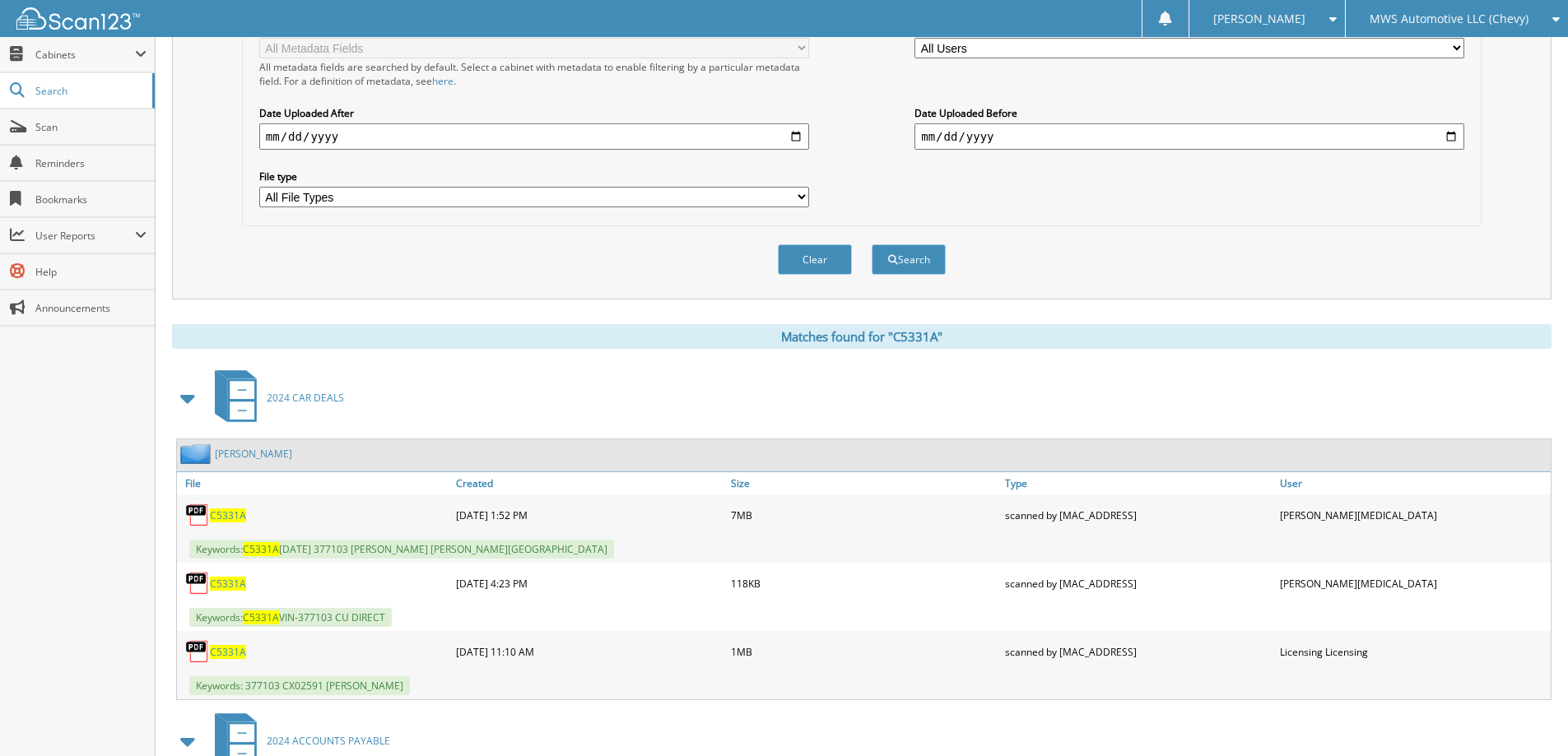
scroll to position [412, 0]
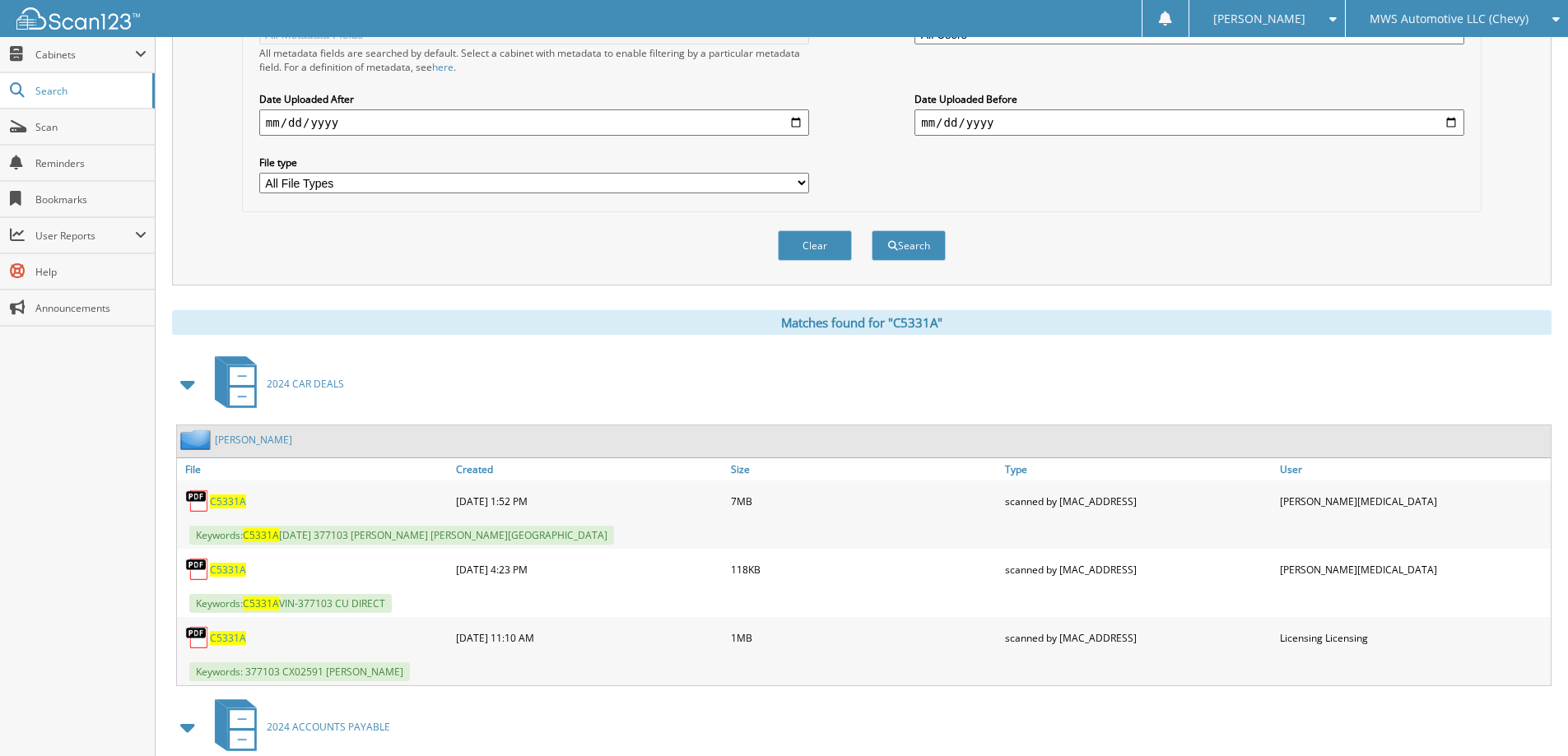
click at [227, 503] on span "C5331A" at bounding box center [228, 501] width 36 height 14
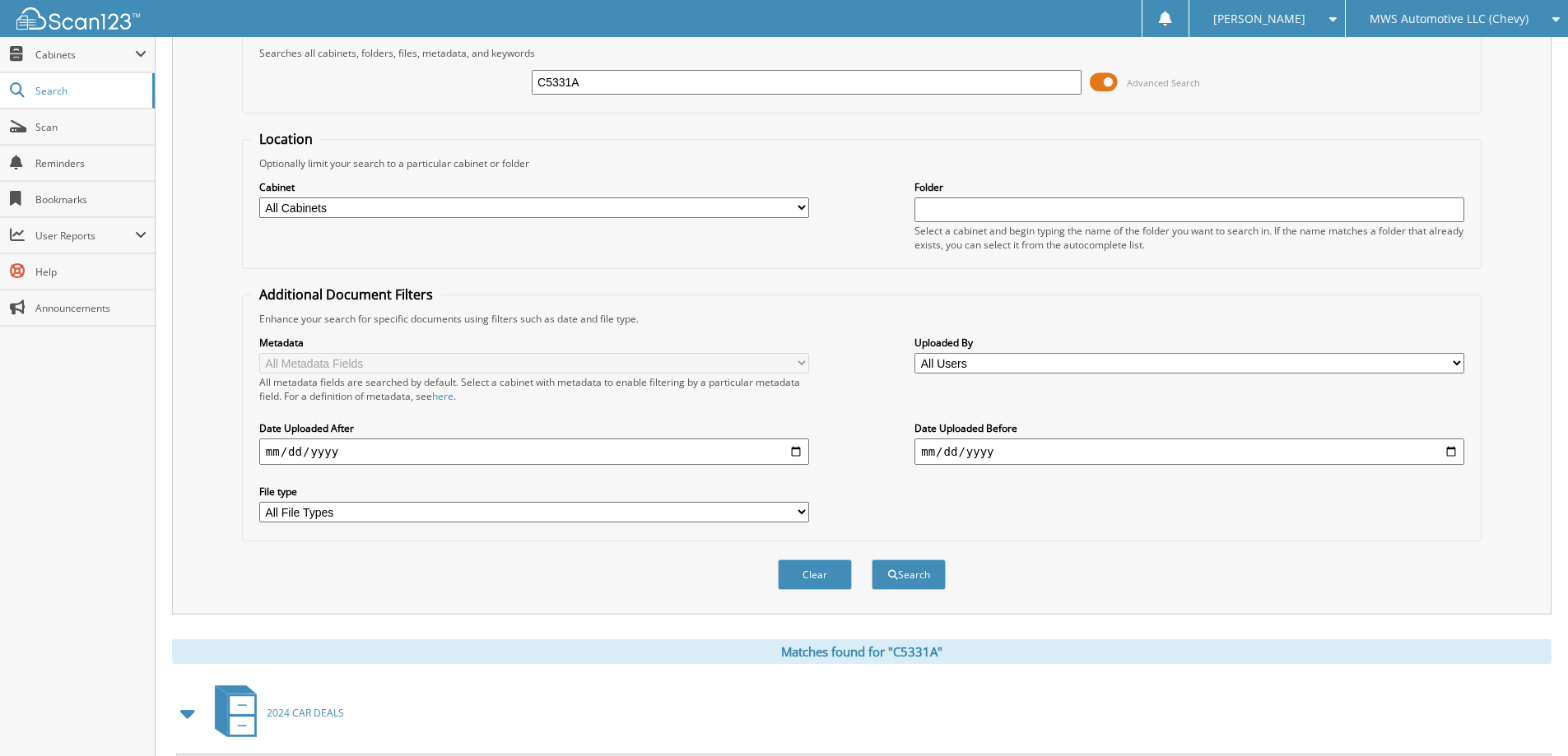
click at [922, 87] on input "C5331A" at bounding box center [806, 82] width 549 height 25
type input "C5098A"
click at [872, 559] on button "Search" at bounding box center [908, 574] width 74 height 30
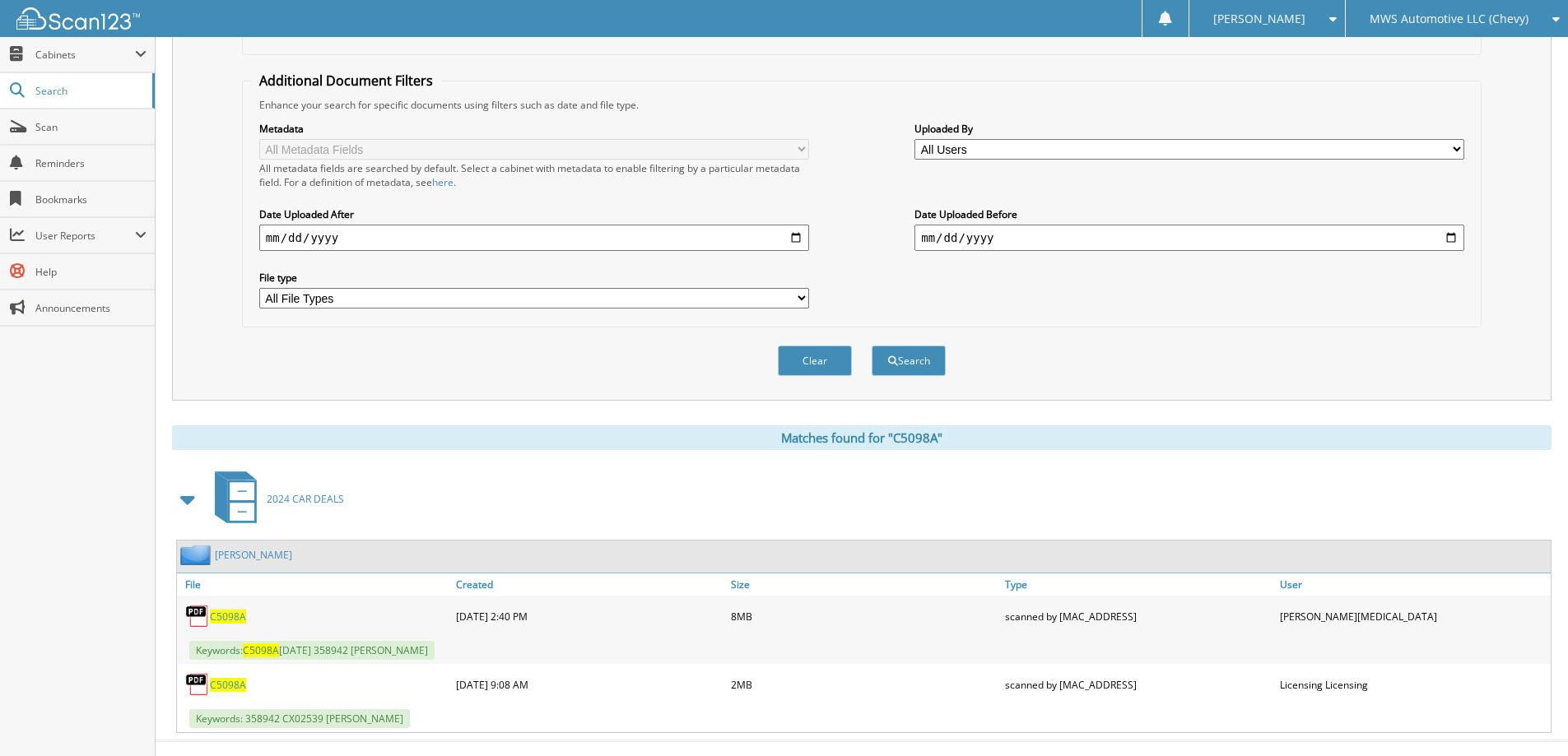
scroll to position [323, 0]
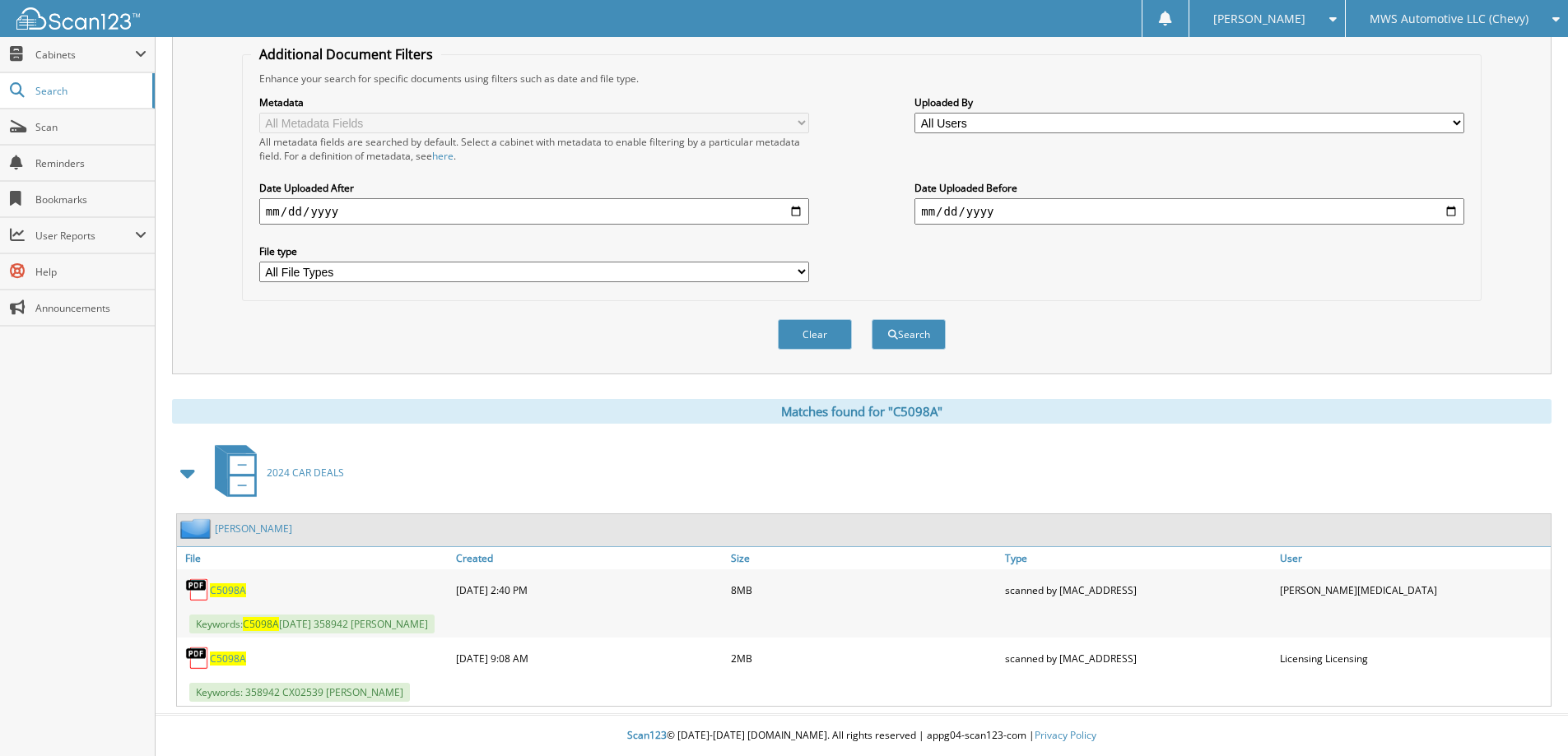
click at [229, 588] on span "C5098A" at bounding box center [228, 590] width 36 height 14
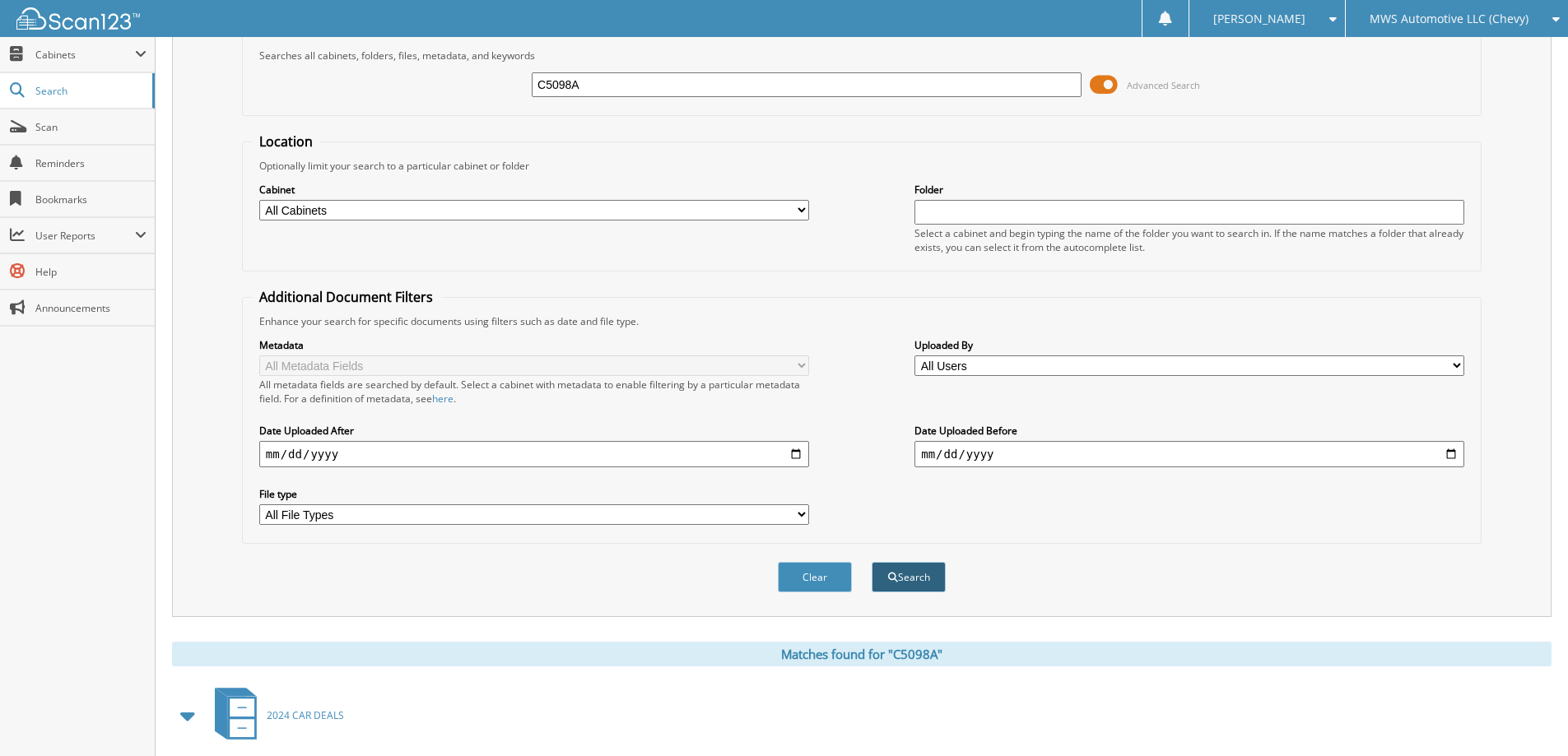
scroll to position [0, 0]
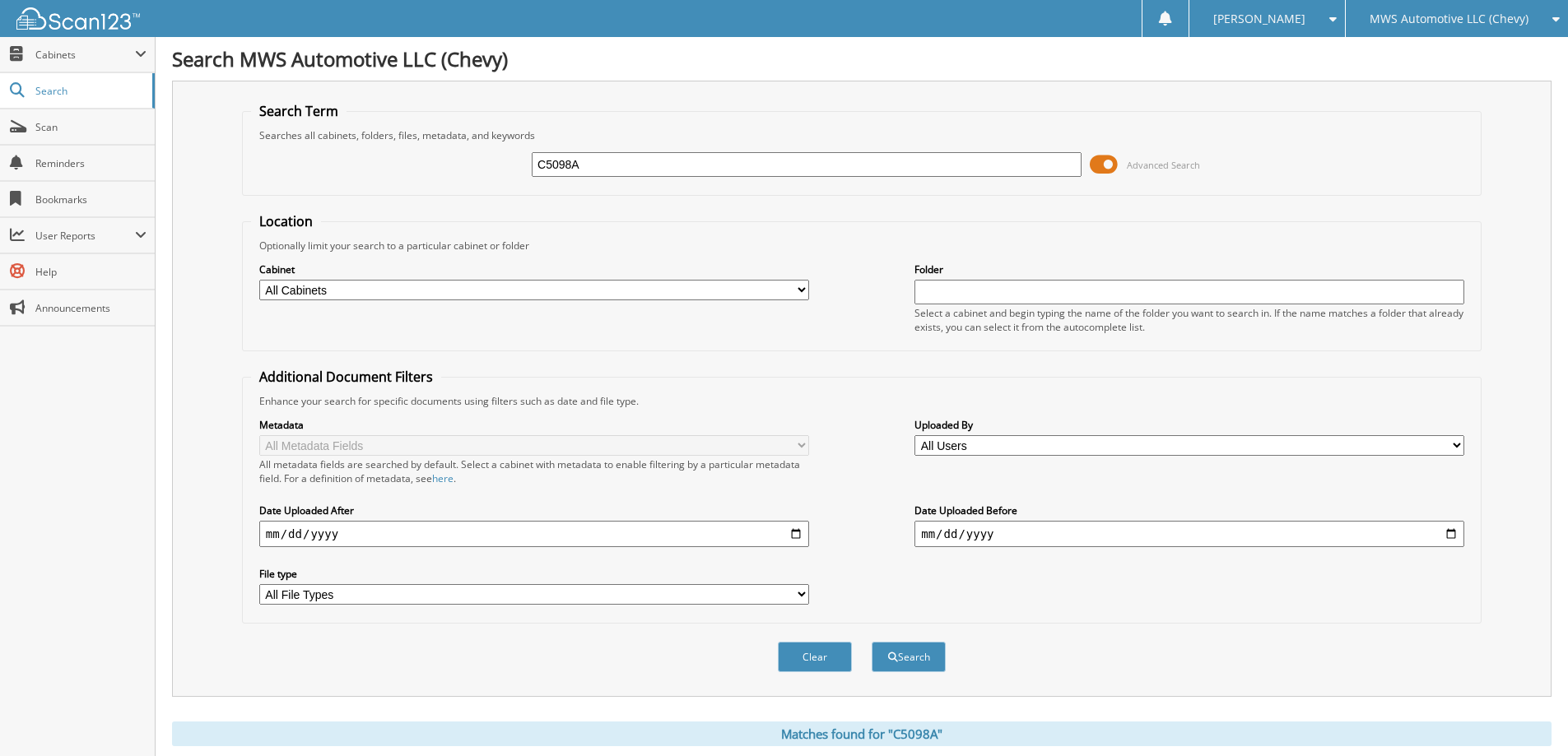
click at [851, 161] on input "C5098A" at bounding box center [806, 164] width 549 height 25
type input "C5270A"
click at [872, 642] on button "Search" at bounding box center [908, 657] width 74 height 30
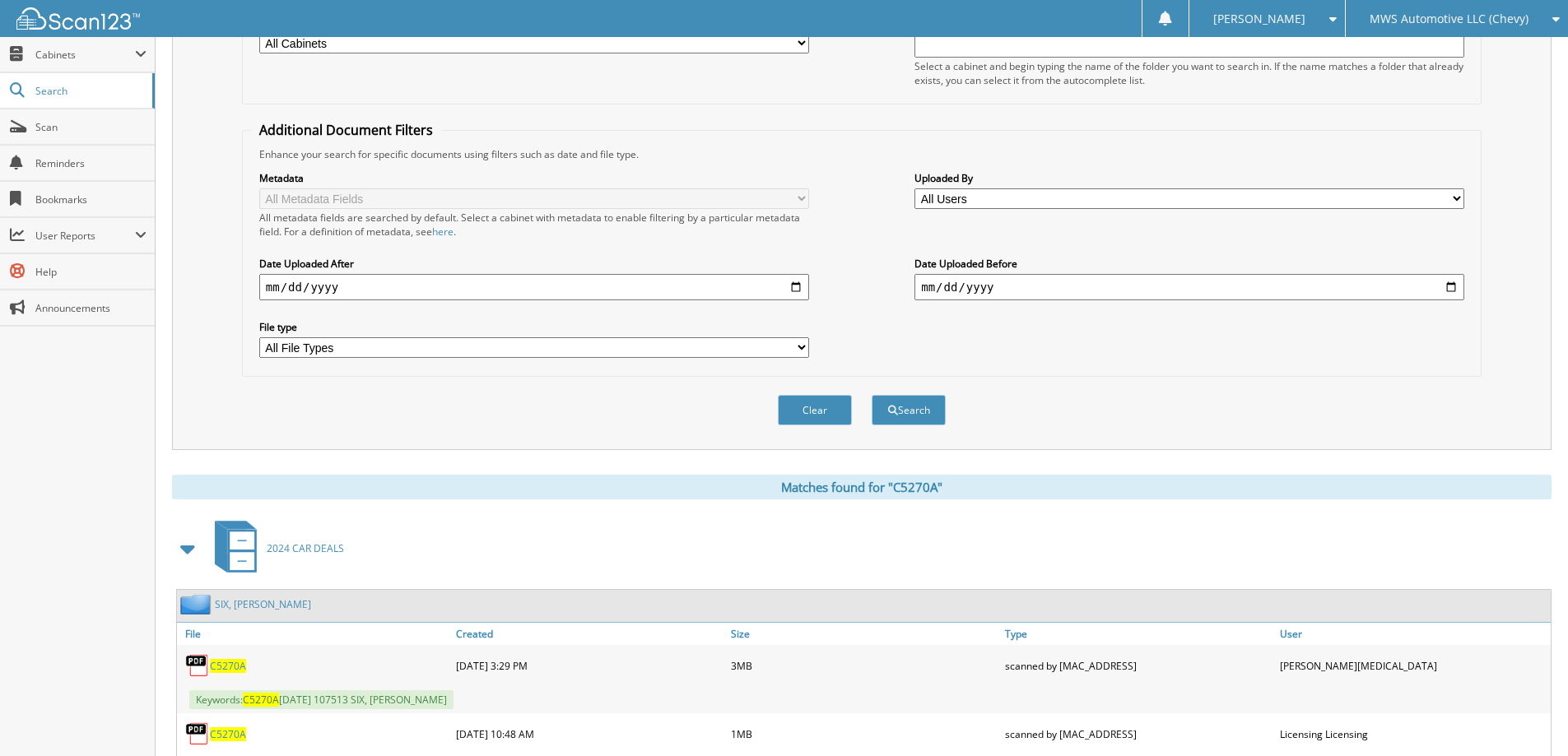
scroll to position [323, 0]
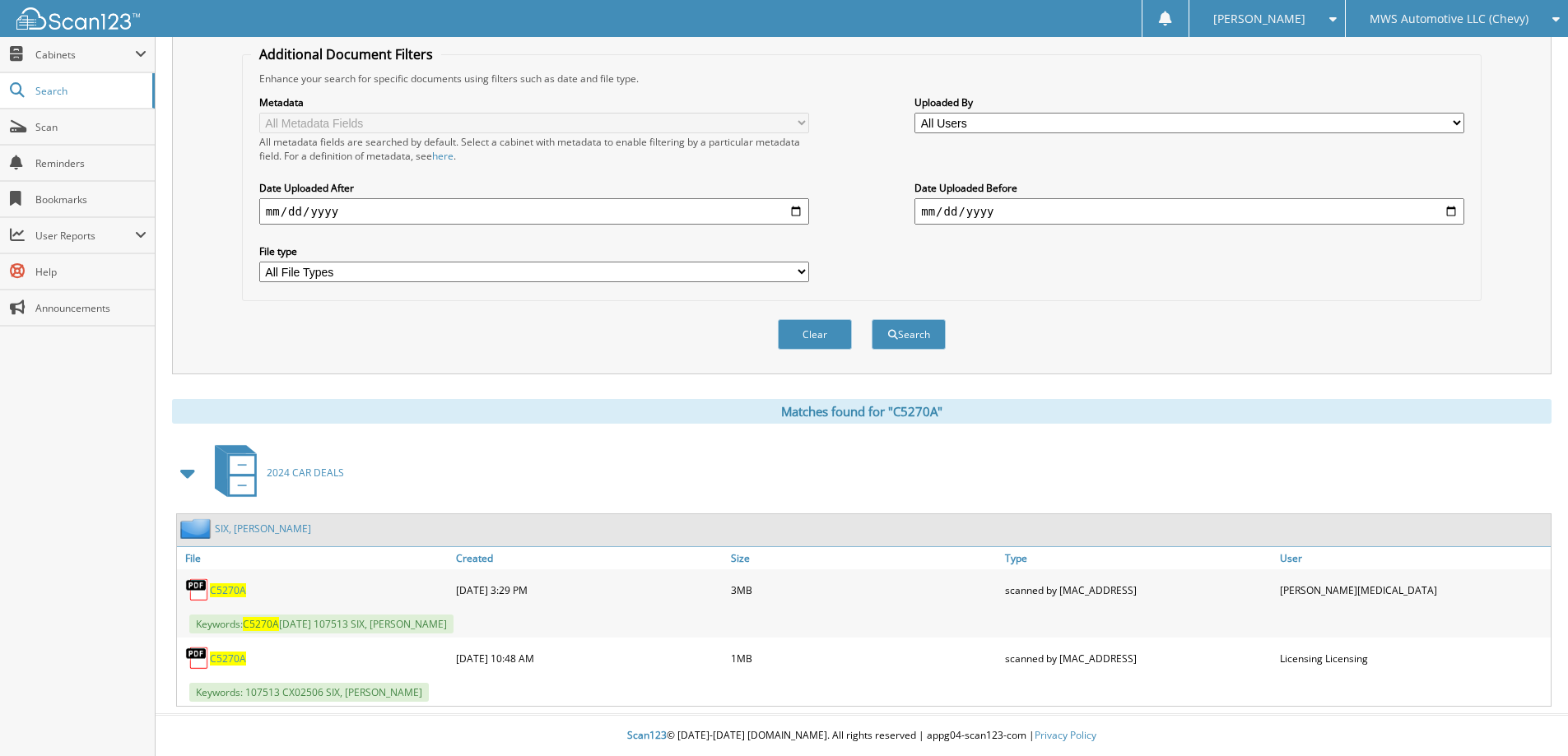
click at [234, 588] on span "C5270A" at bounding box center [228, 590] width 36 height 14
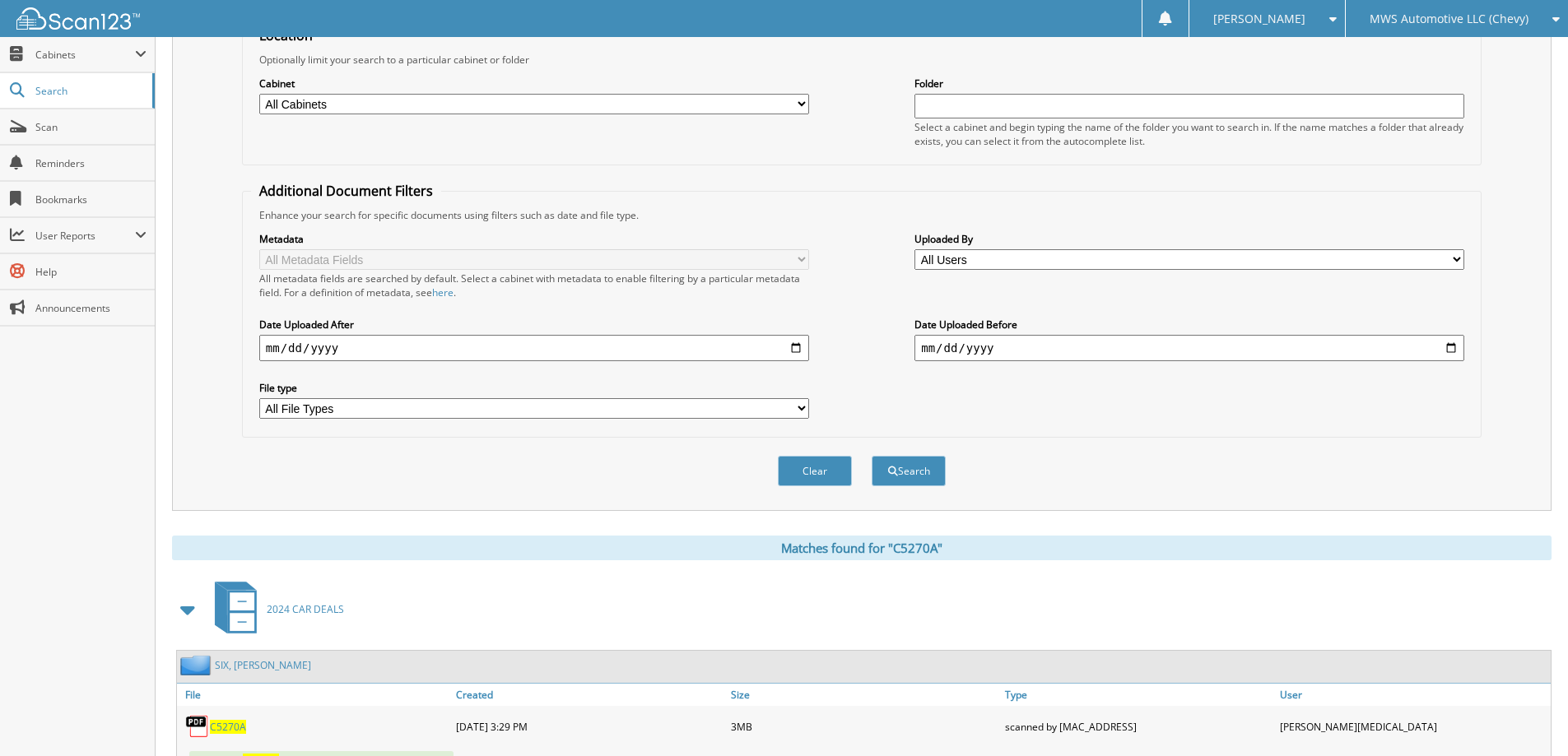
scroll to position [0, 0]
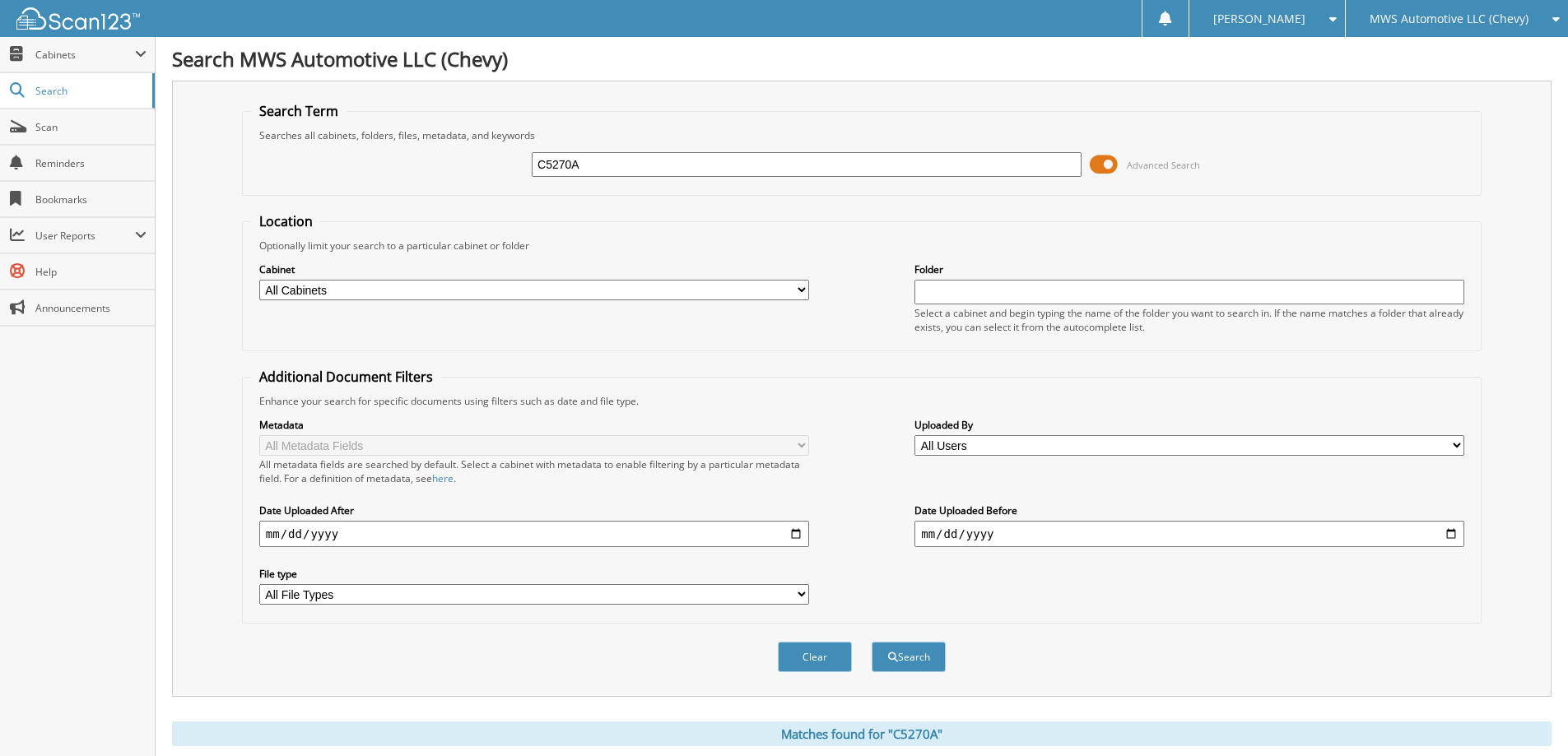
click at [858, 166] on input "C5270A" at bounding box center [806, 164] width 549 height 25
type input "FS5299A"
click at [872, 642] on button "Search" at bounding box center [908, 657] width 74 height 30
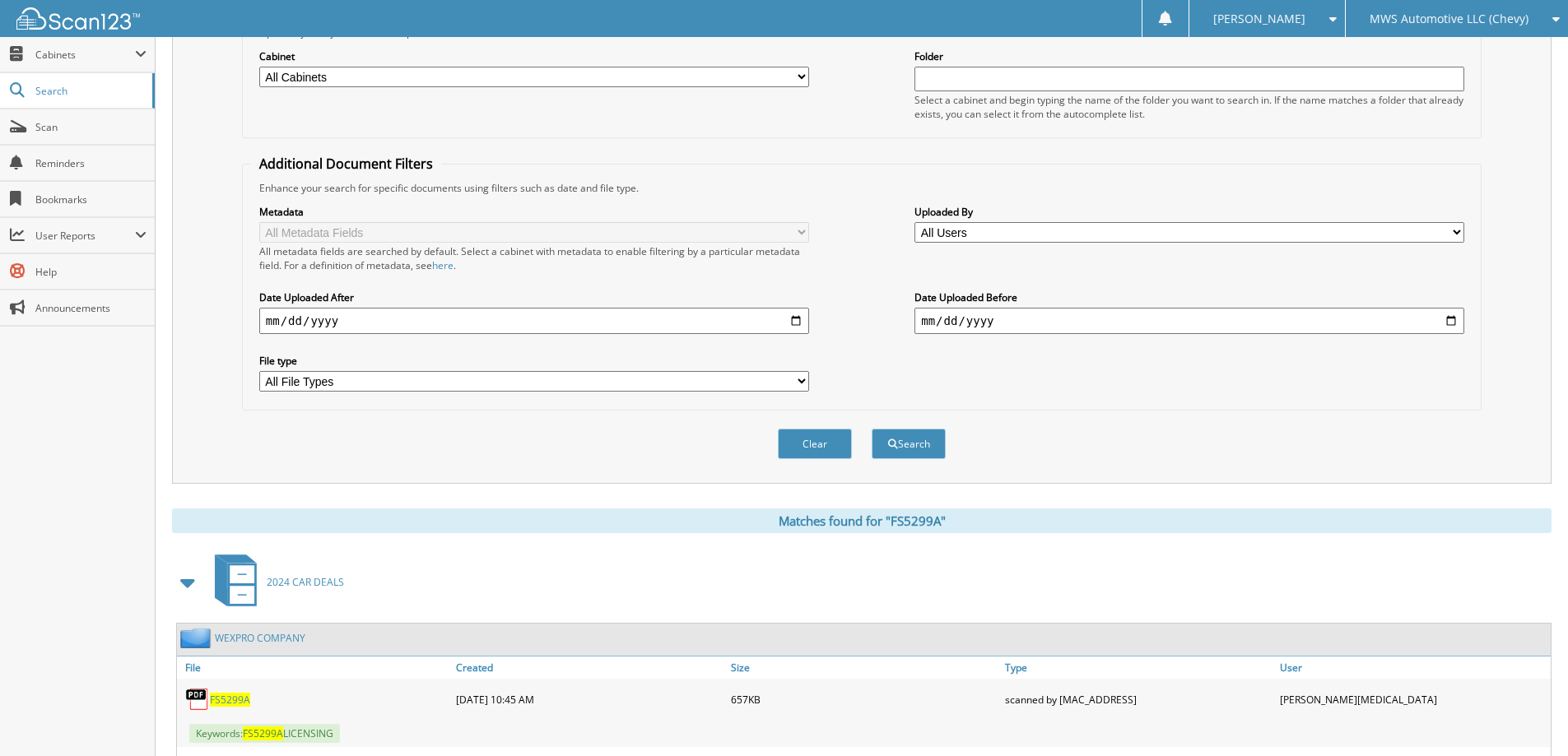
scroll to position [323, 0]
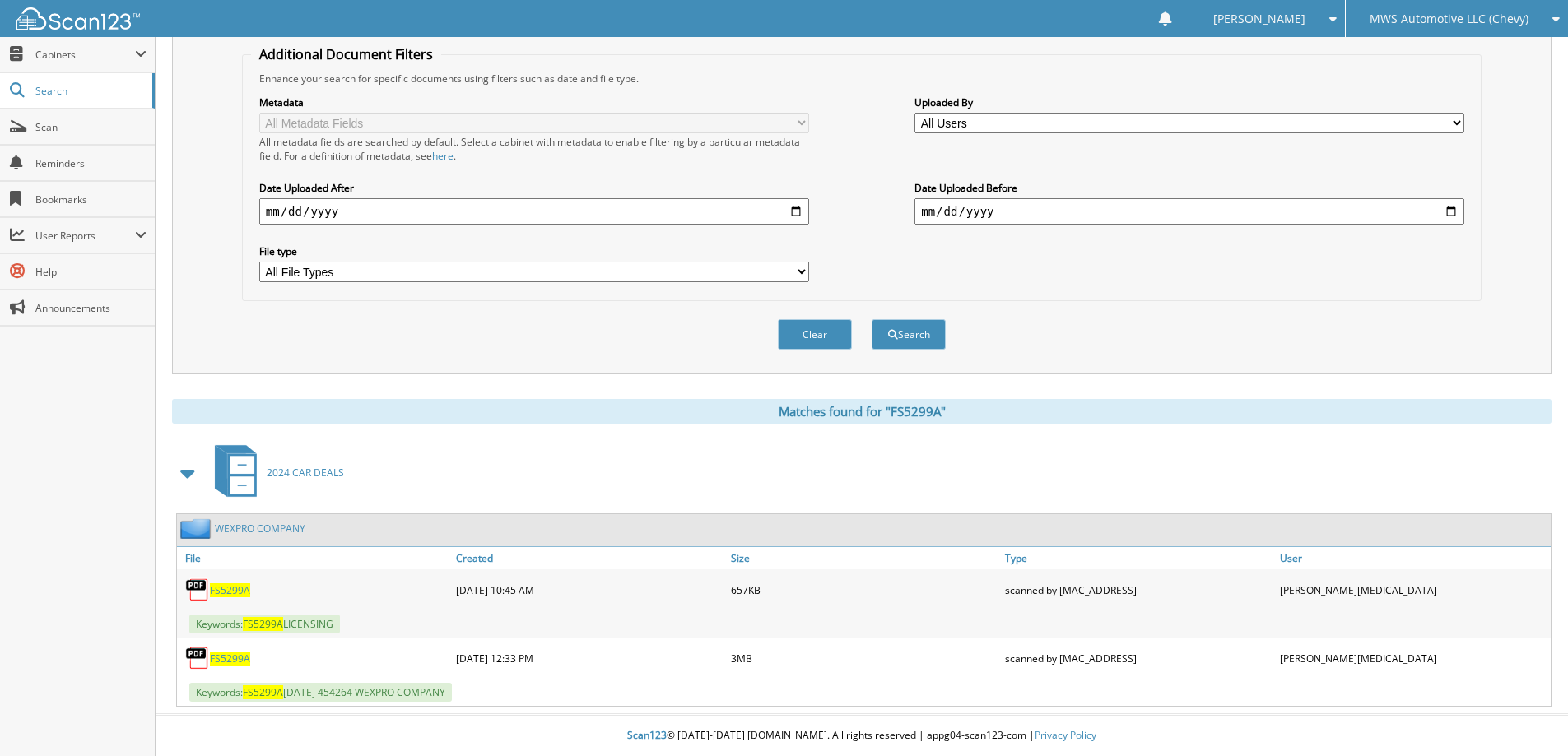
click at [220, 652] on span "FS5299A" at bounding box center [230, 658] width 40 height 14
click at [243, 584] on span "FS5299A" at bounding box center [230, 590] width 40 height 14
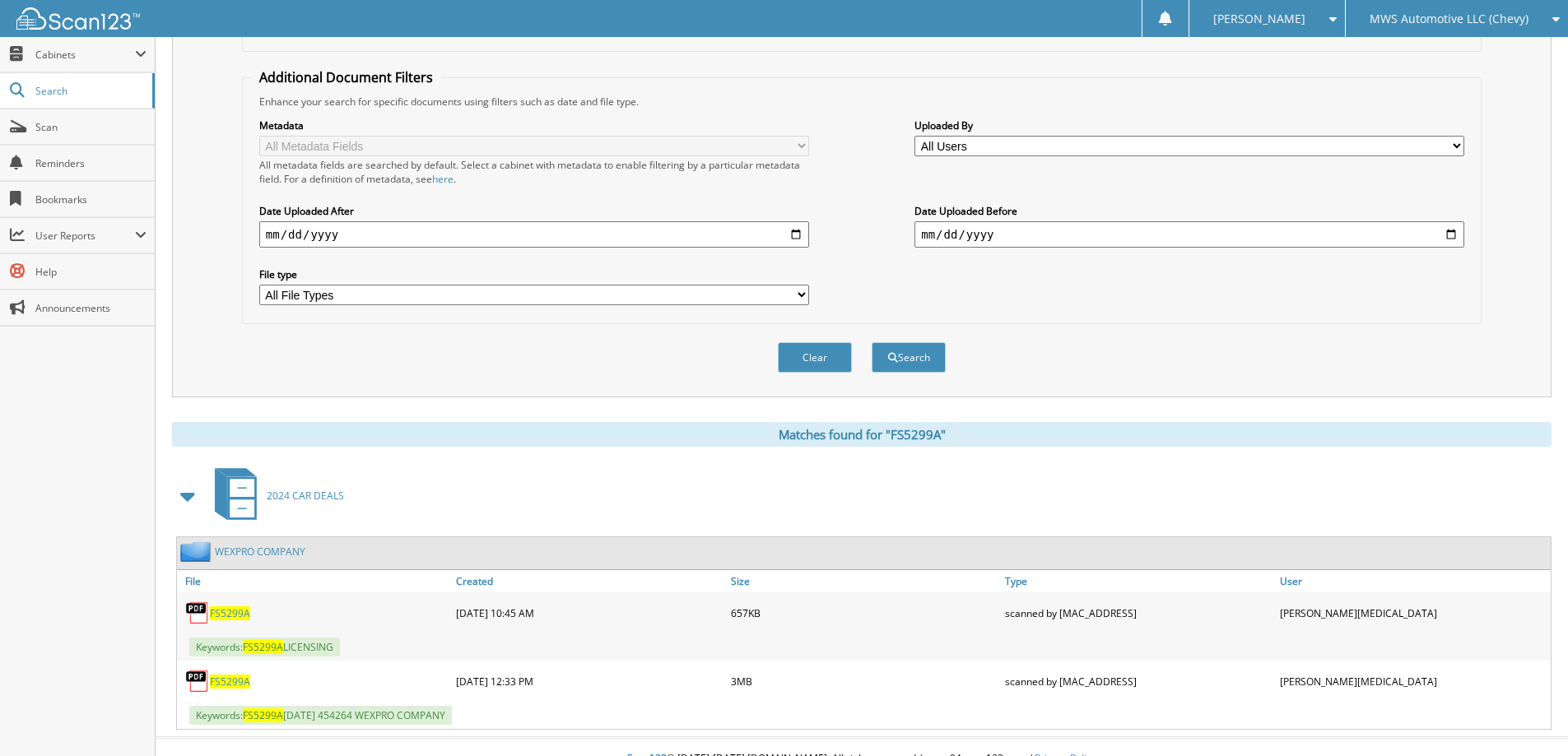
scroll to position [0, 0]
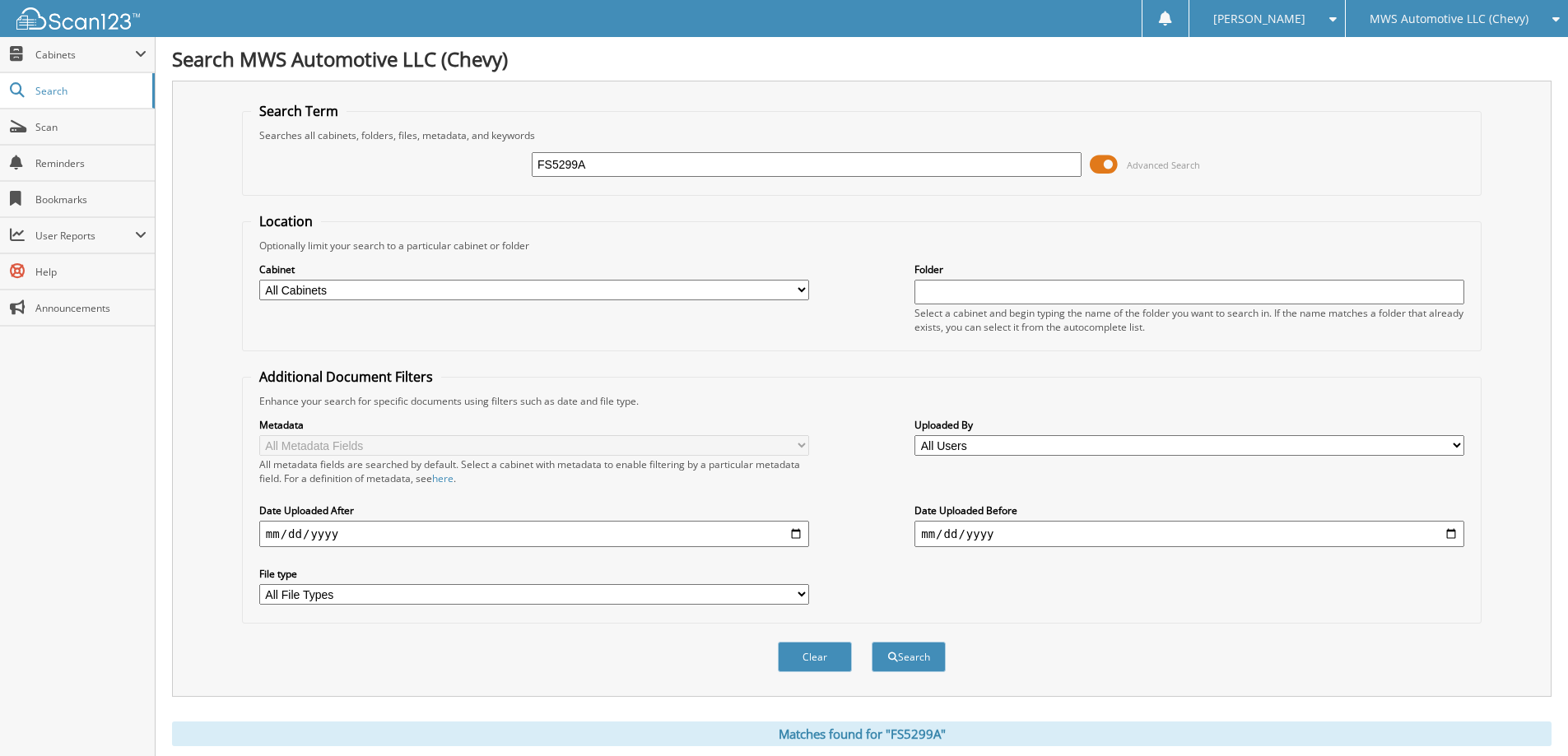
click at [775, 165] on input "FS5299A" at bounding box center [806, 164] width 549 height 25
type input "FS5301A"
click at [872, 642] on button "Search" at bounding box center [908, 657] width 74 height 30
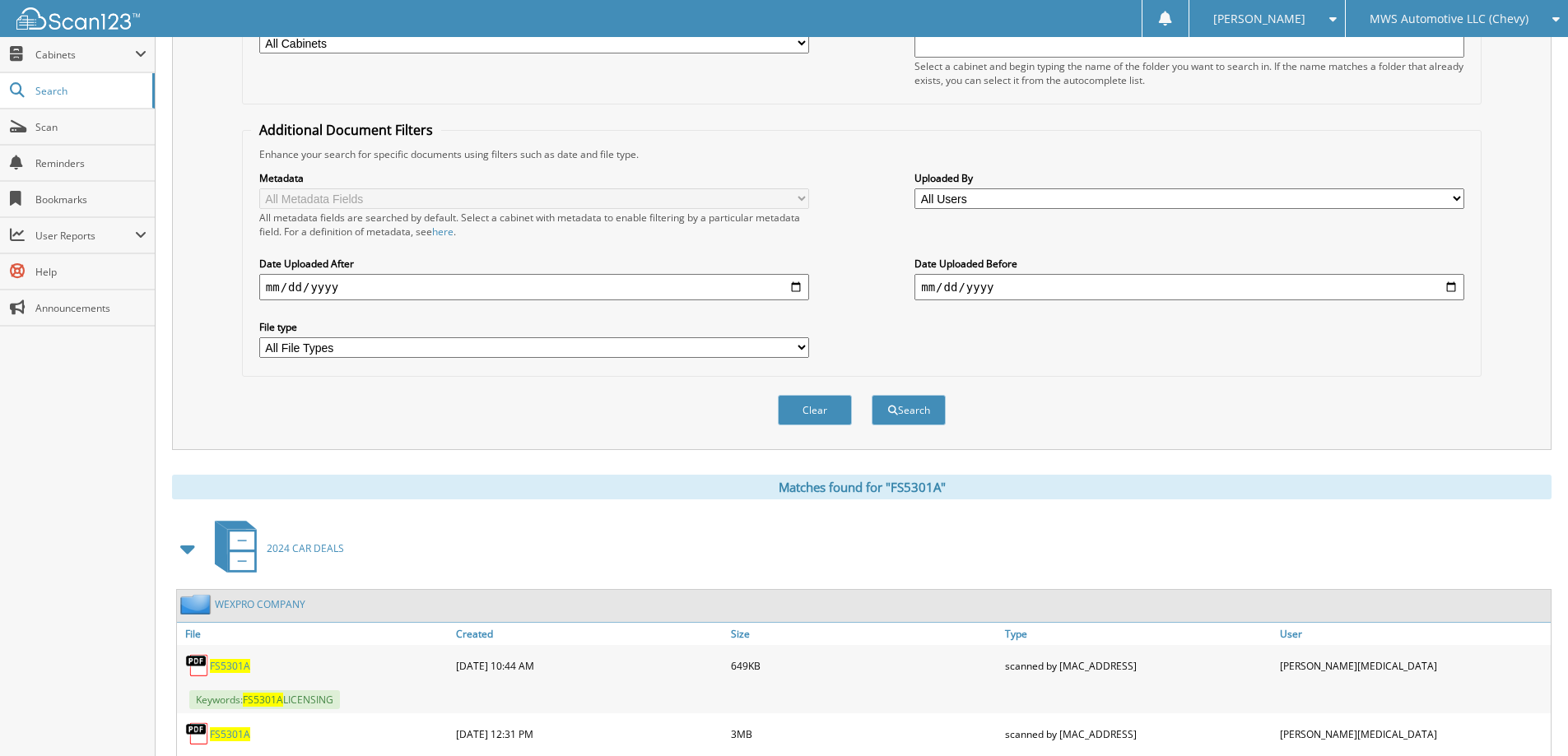
scroll to position [323, 0]
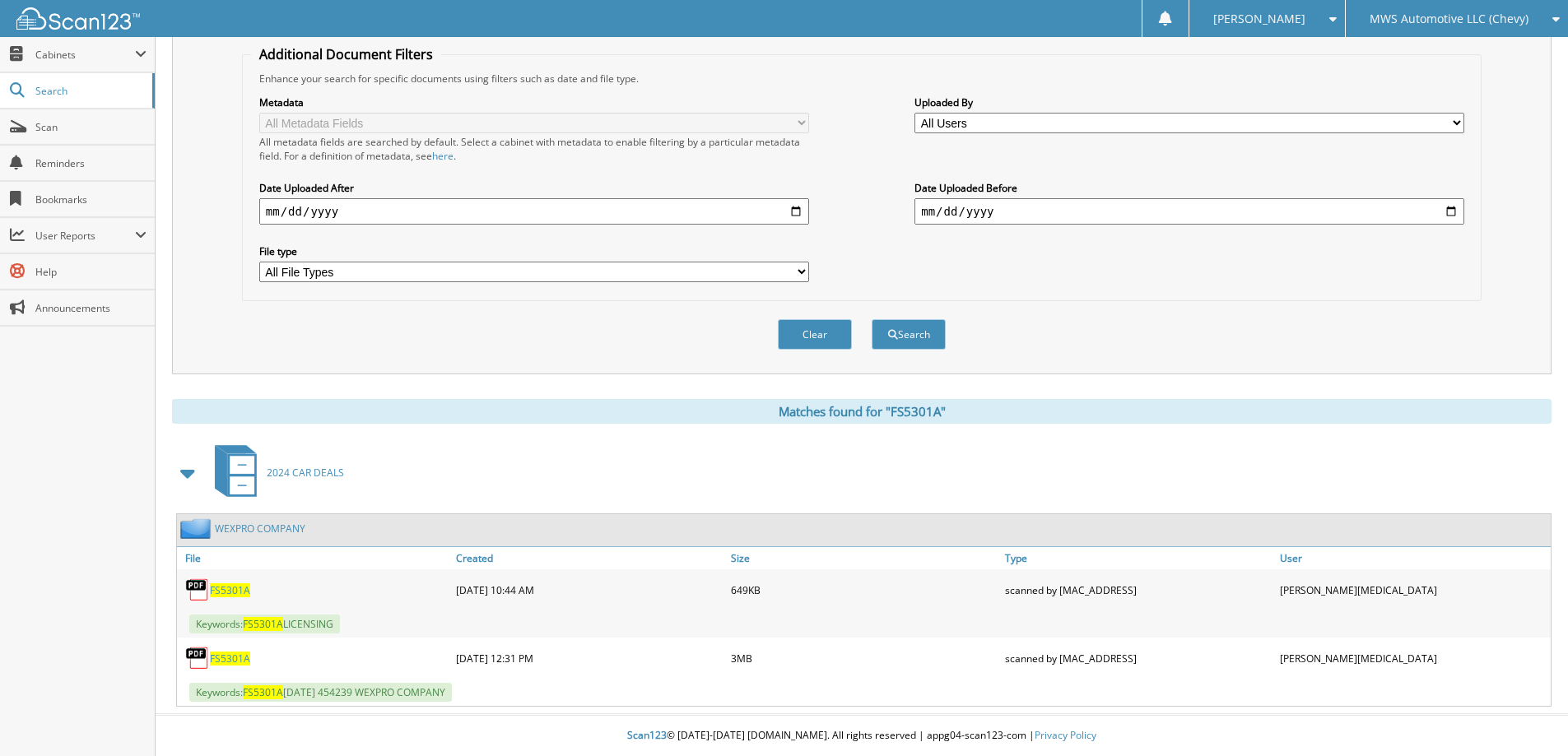
click at [229, 592] on span "FS5301A" at bounding box center [230, 590] width 40 height 14
click at [226, 660] on span "FS5301A" at bounding box center [230, 658] width 40 height 14
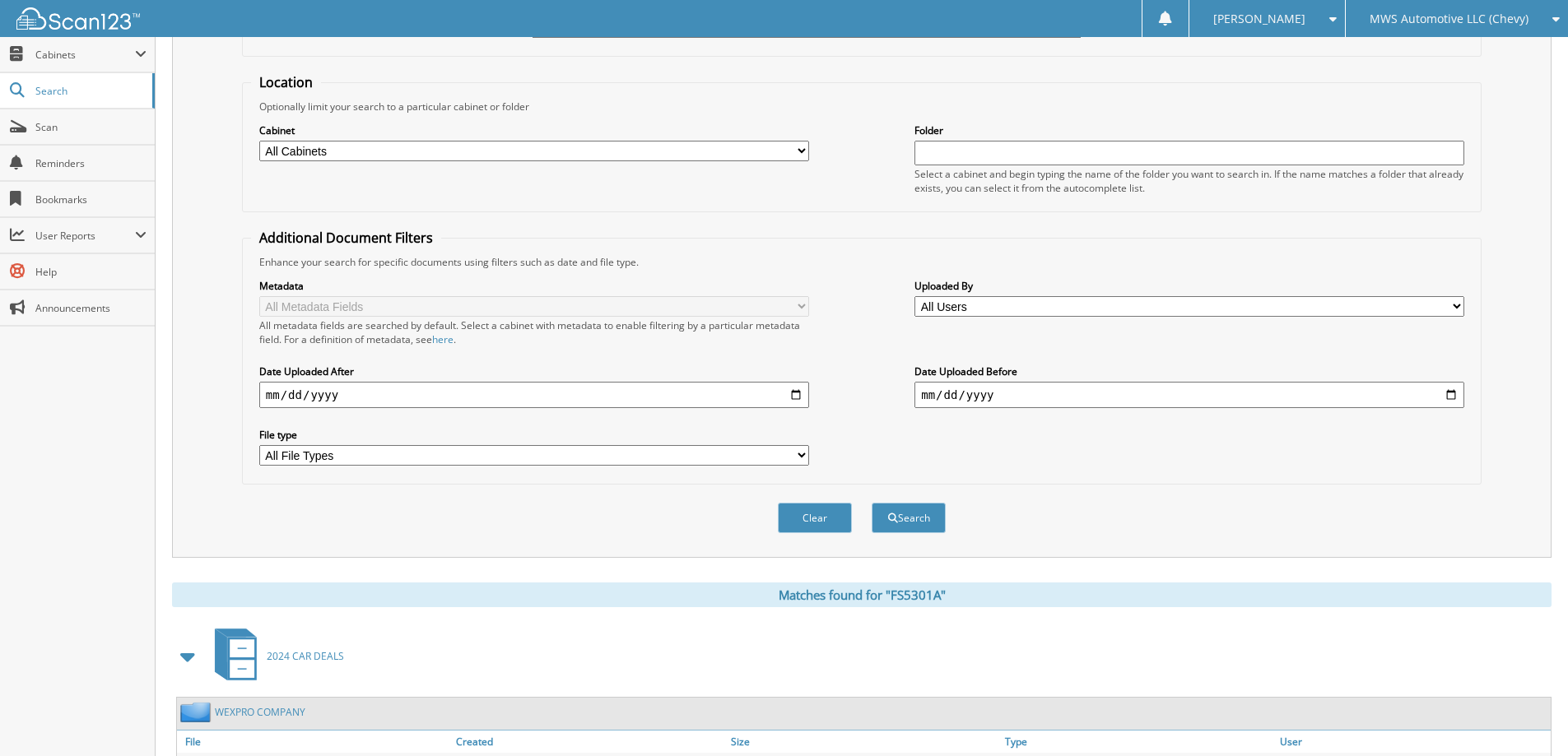
scroll to position [0, 0]
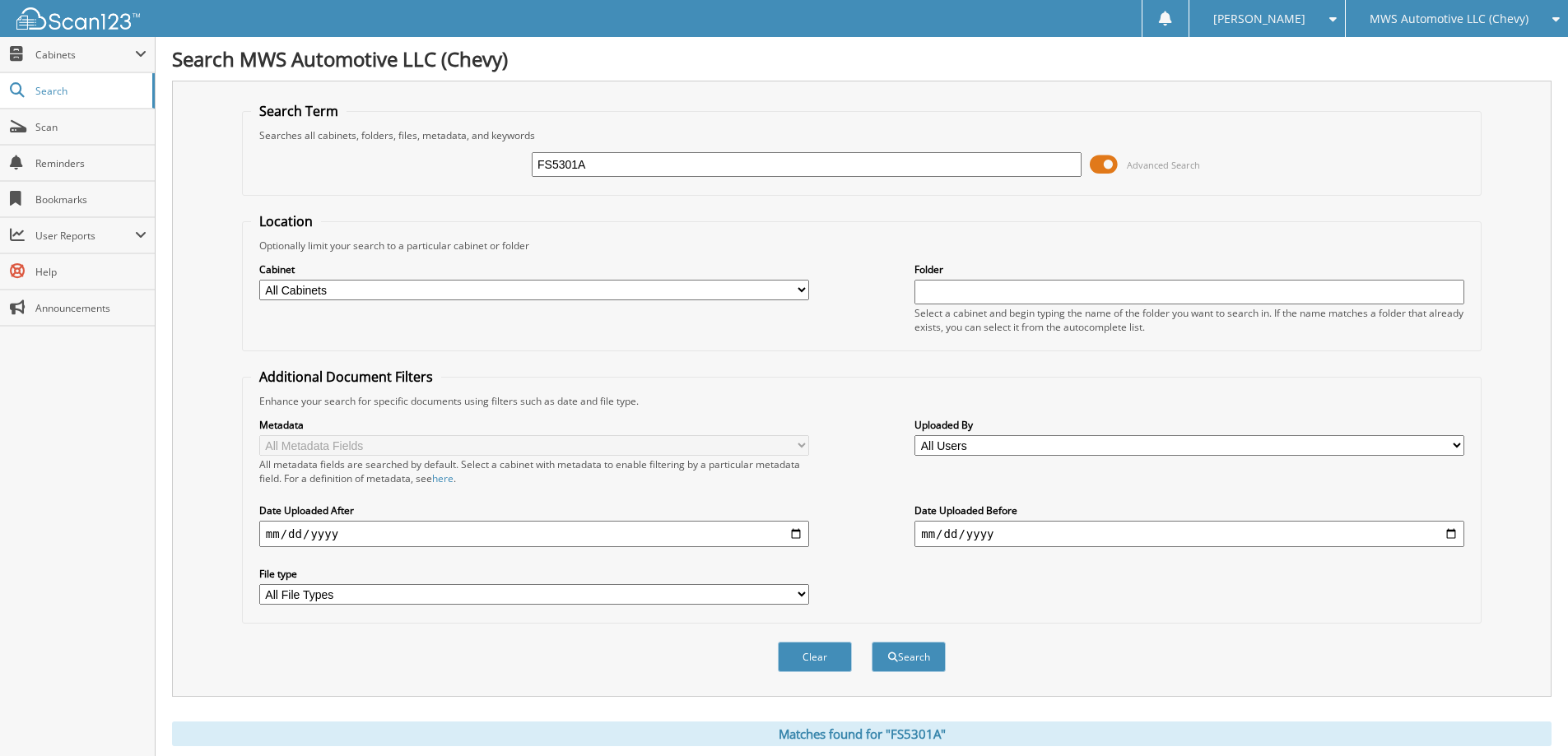
click at [610, 165] on input "FS5301A" at bounding box center [806, 164] width 549 height 25
type input "FS5298A"
click at [872, 642] on button "Search" at bounding box center [908, 657] width 74 height 30
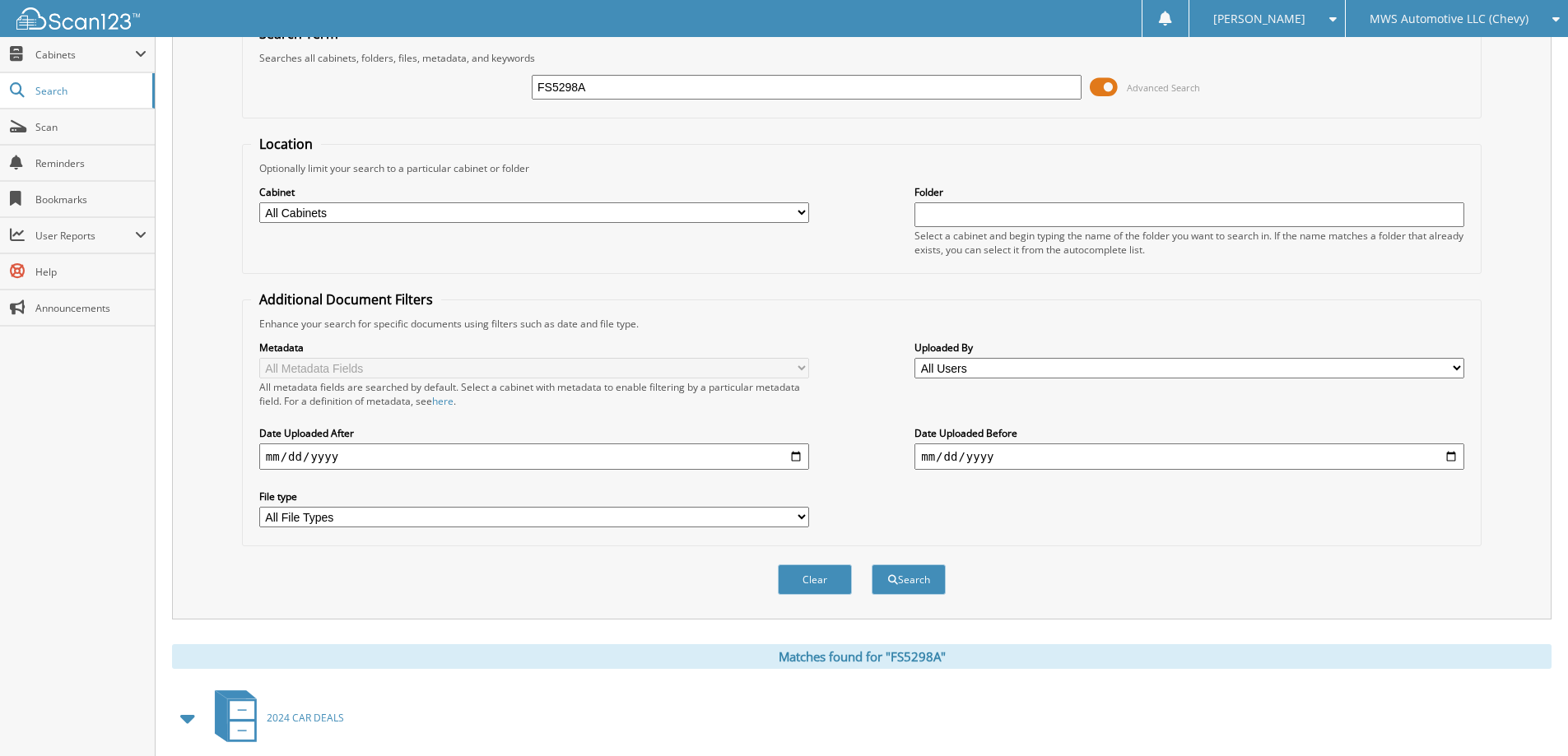
scroll to position [323, 0]
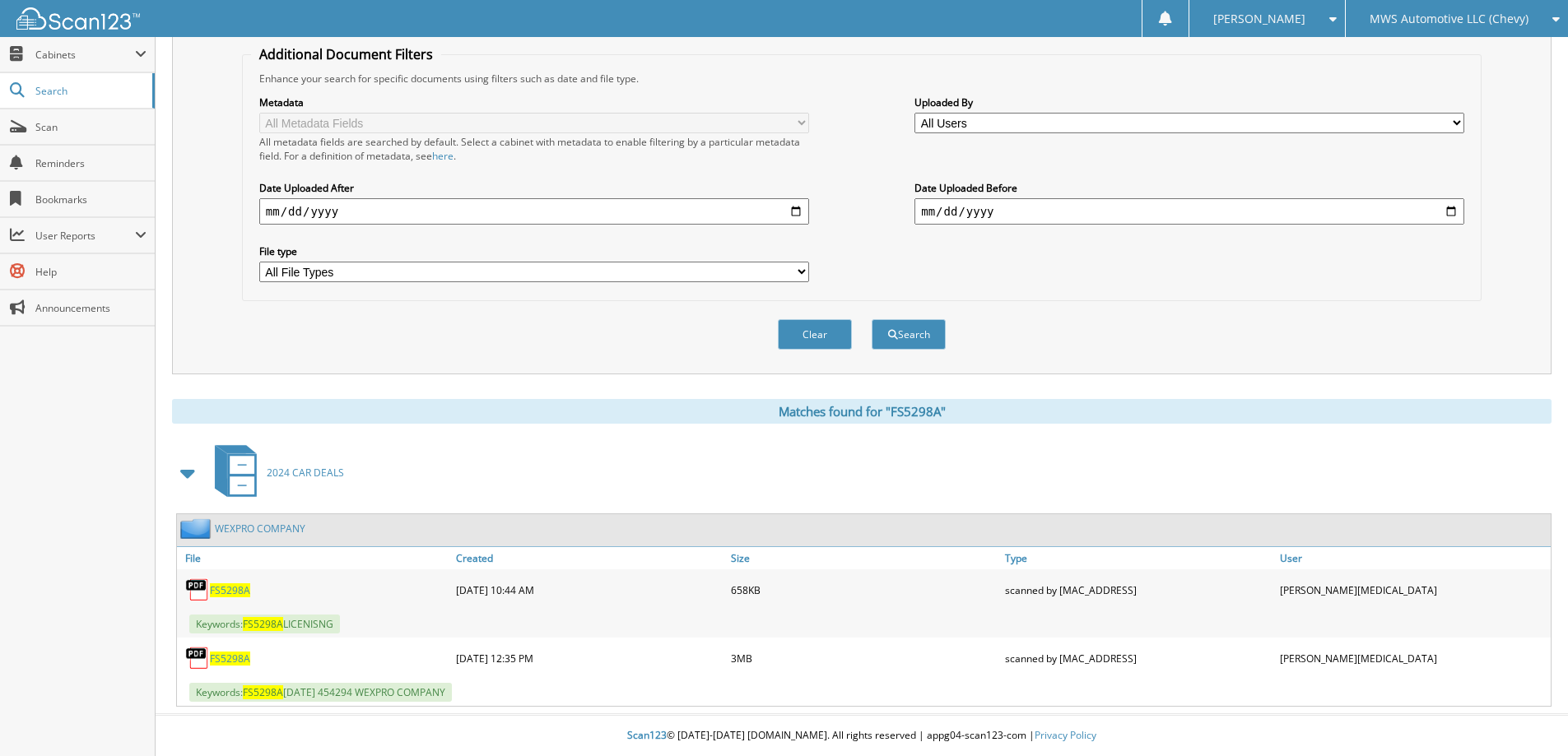
click at [241, 587] on span "FS5298A" at bounding box center [230, 590] width 40 height 14
click at [238, 657] on span "FS5298A" at bounding box center [230, 658] width 40 height 14
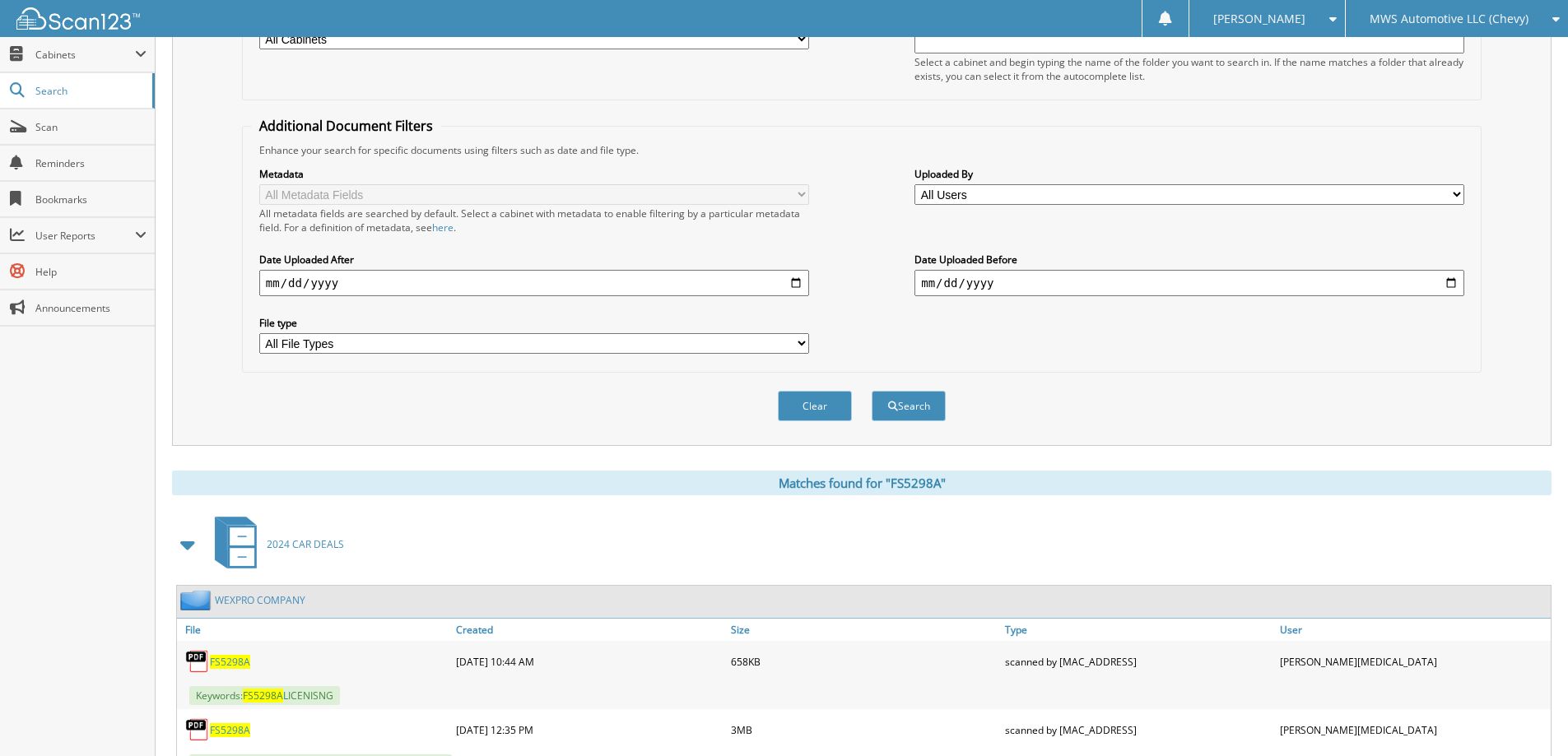
scroll to position [0, 0]
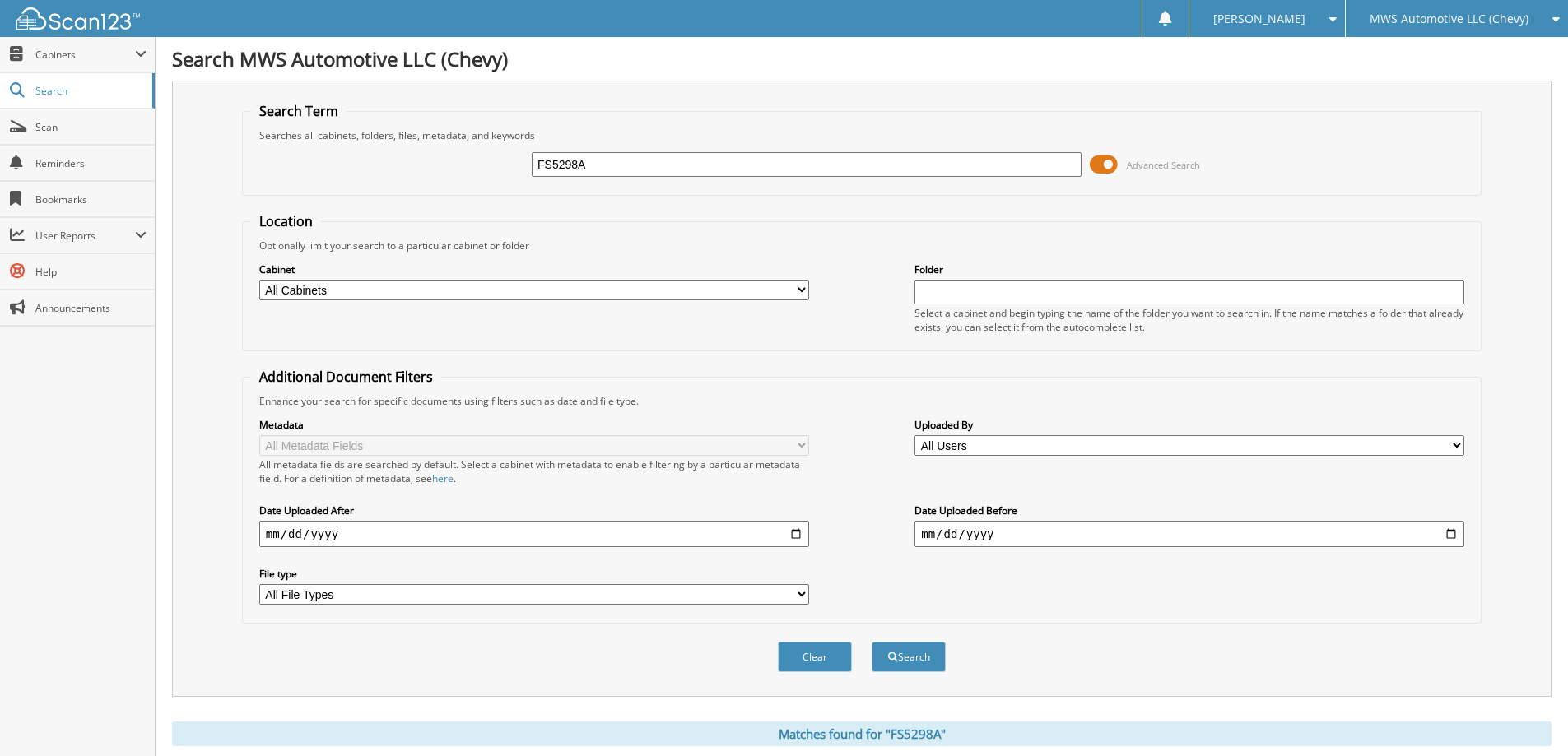
click at [907, 174] on input "FS5298A" at bounding box center [806, 164] width 549 height 25
type input "C5154A"
click at [872, 642] on button "Search" at bounding box center [908, 657] width 74 height 30
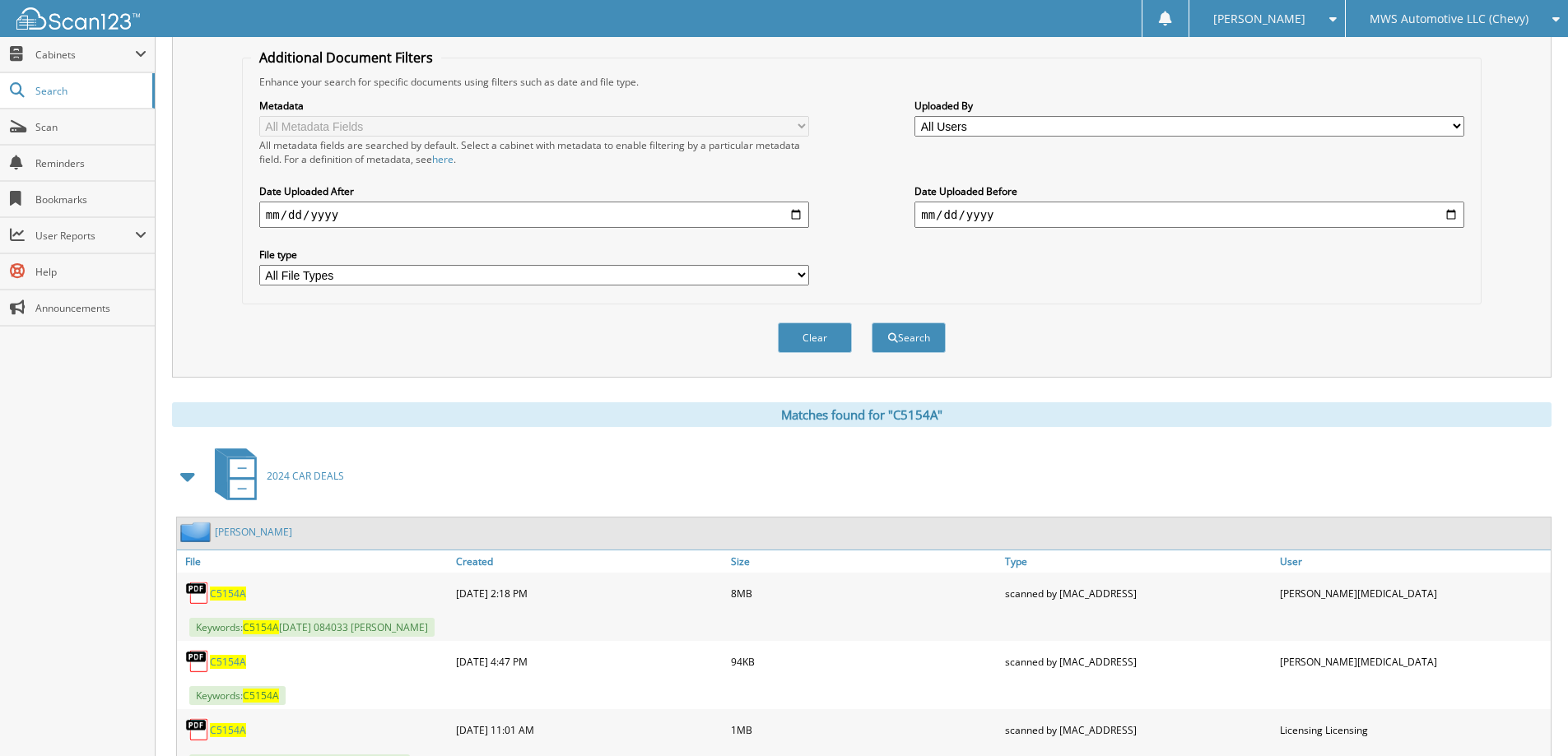
scroll to position [392, 0]
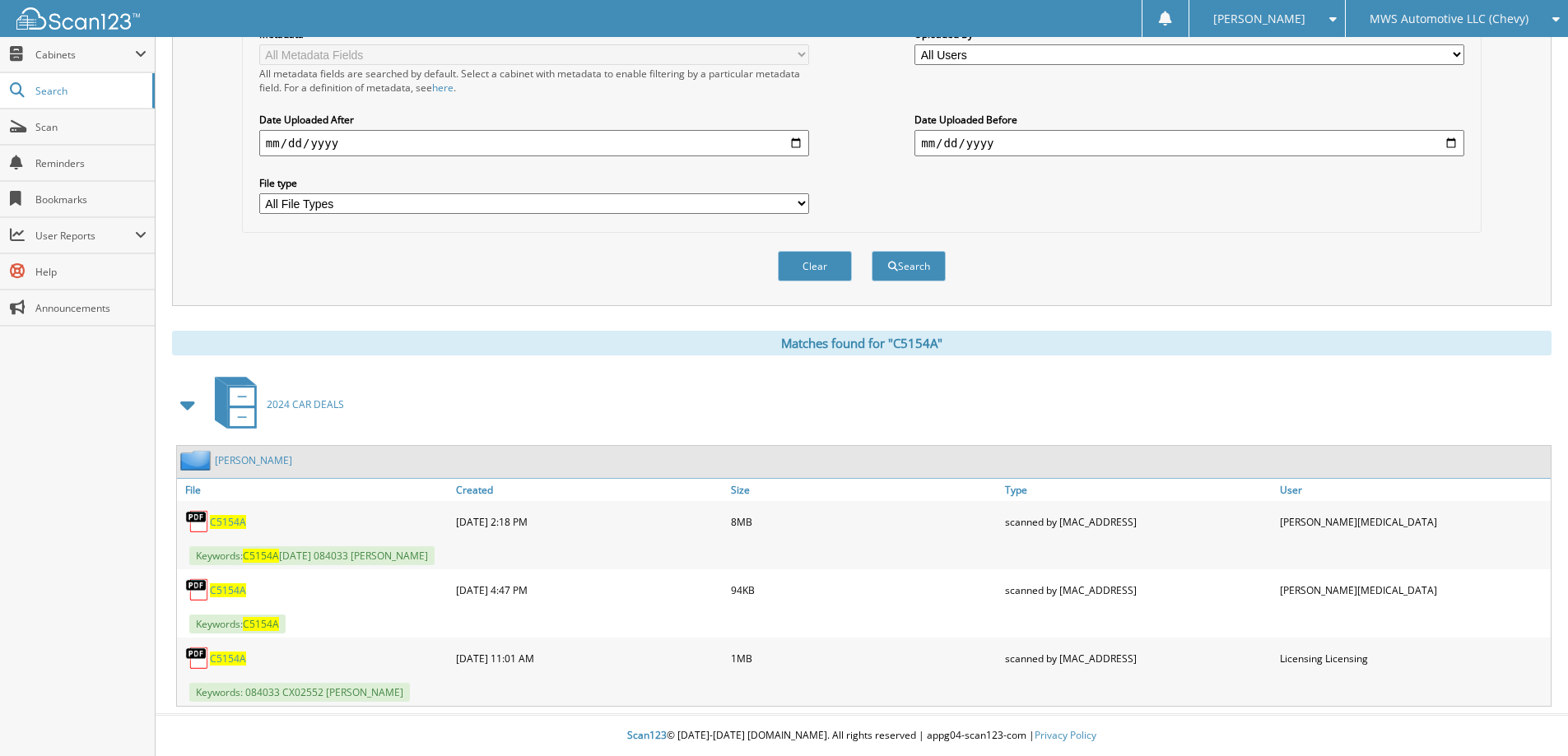
click at [234, 516] on span "C5154A" at bounding box center [228, 522] width 36 height 14
click at [92, 128] on span "Scan" at bounding box center [91, 127] width 111 height 14
